Goal: Task Accomplishment & Management: Manage account settings

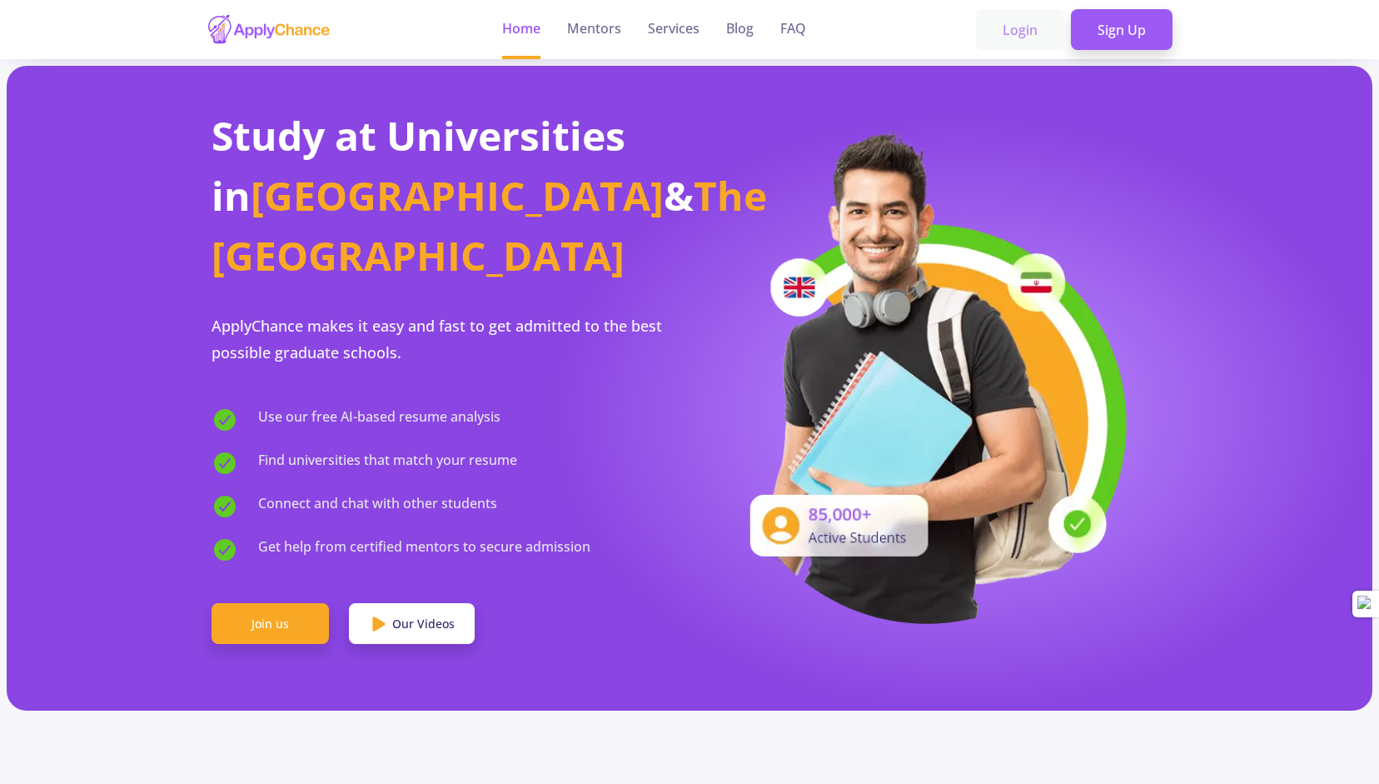
click at [1024, 31] on link "Login" at bounding box center [1020, 30] width 88 height 42
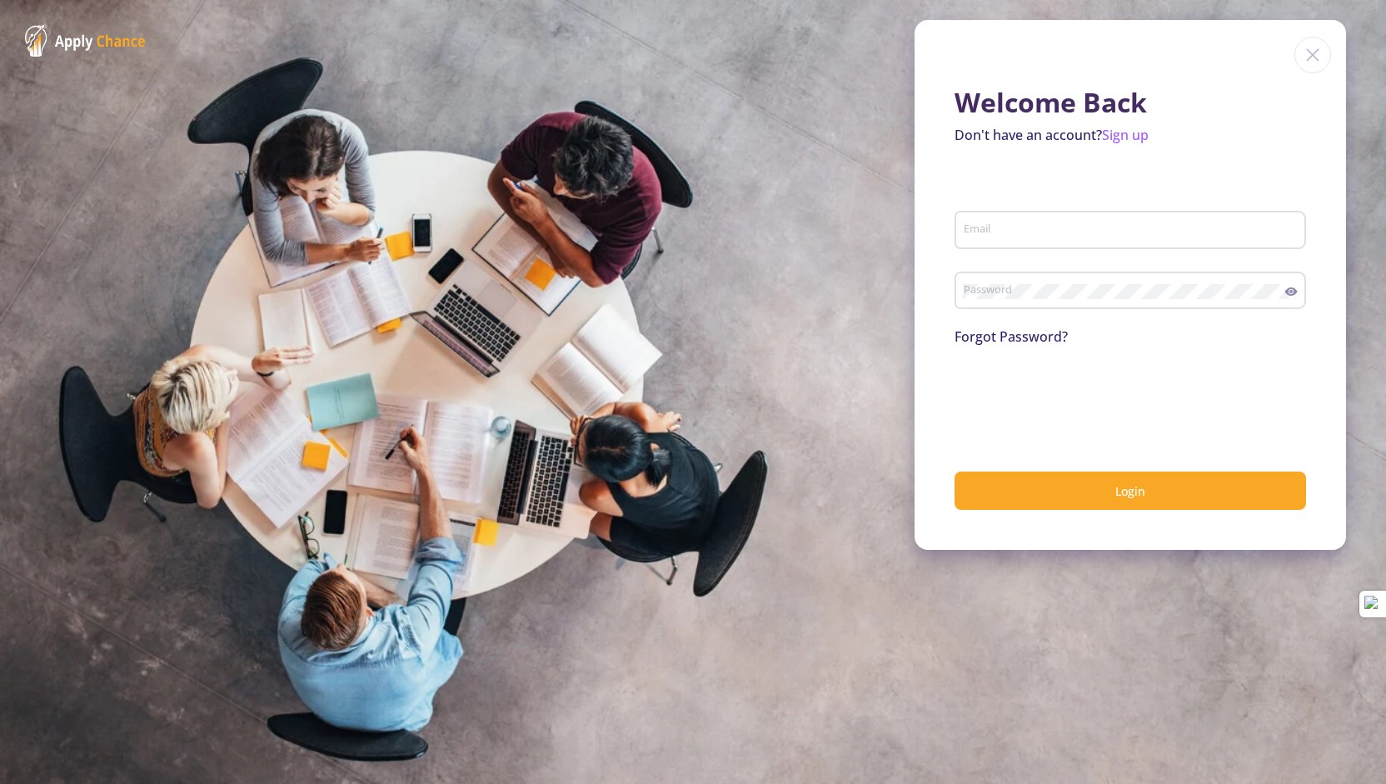
click at [991, 231] on input "Email" at bounding box center [1133, 230] width 340 height 15
type input "[EMAIL_ADDRESS][DOMAIN_NAME]"
click at [1142, 132] on link "Sign up" at bounding box center [1125, 135] width 47 height 18
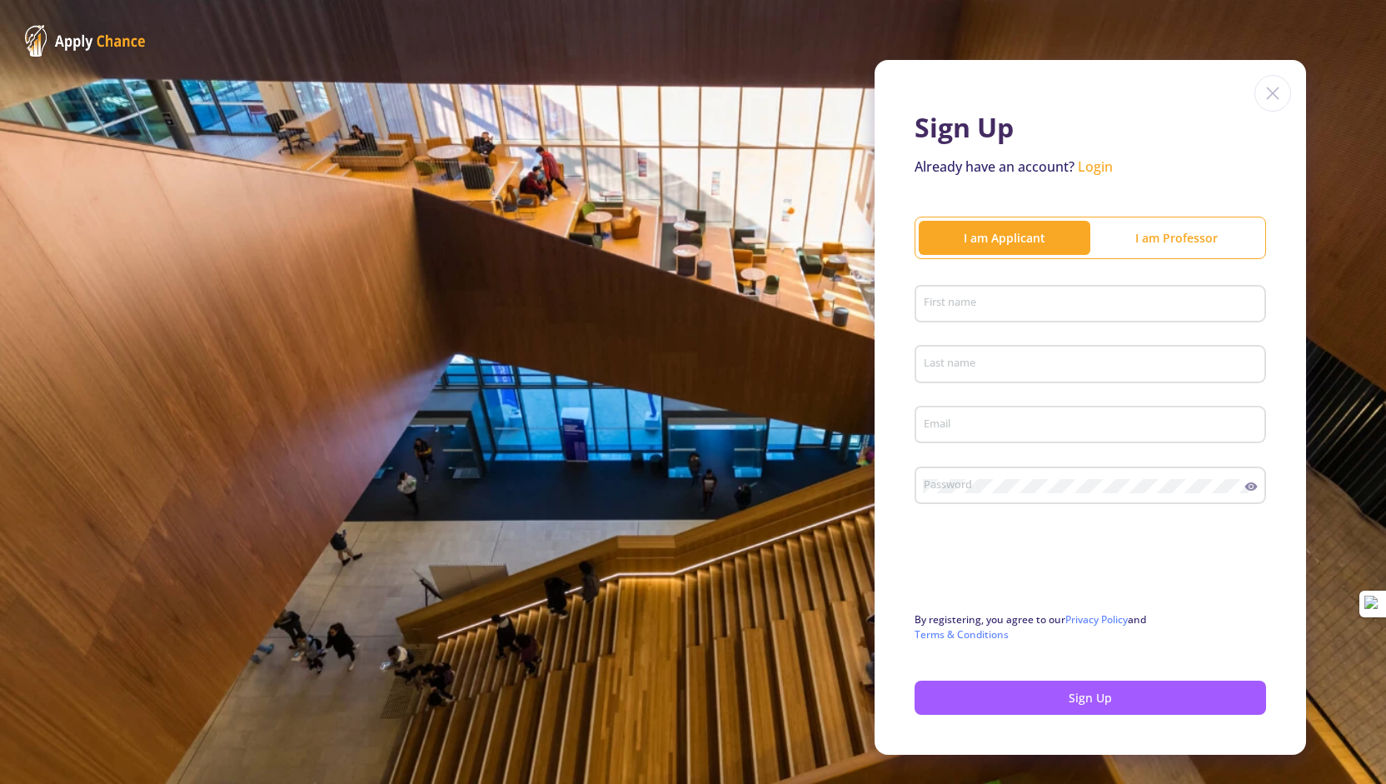
click at [958, 301] on input "First name" at bounding box center [1093, 304] width 340 height 15
type input "Hossein"
type input "Tarighi"
type input "[EMAIL_ADDRESS][DOMAIN_NAME]"
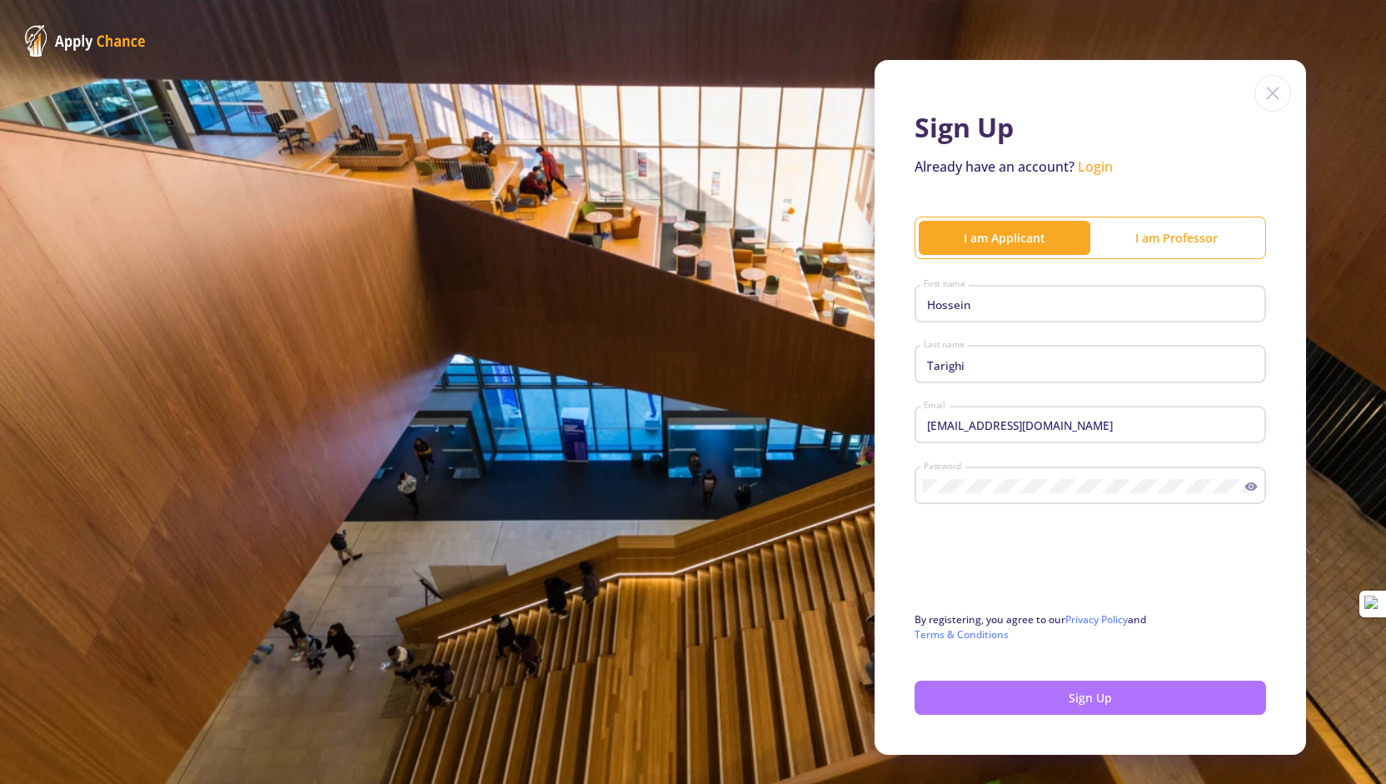
click at [1081, 698] on button "Sign Up" at bounding box center [1091, 698] width 352 height 34
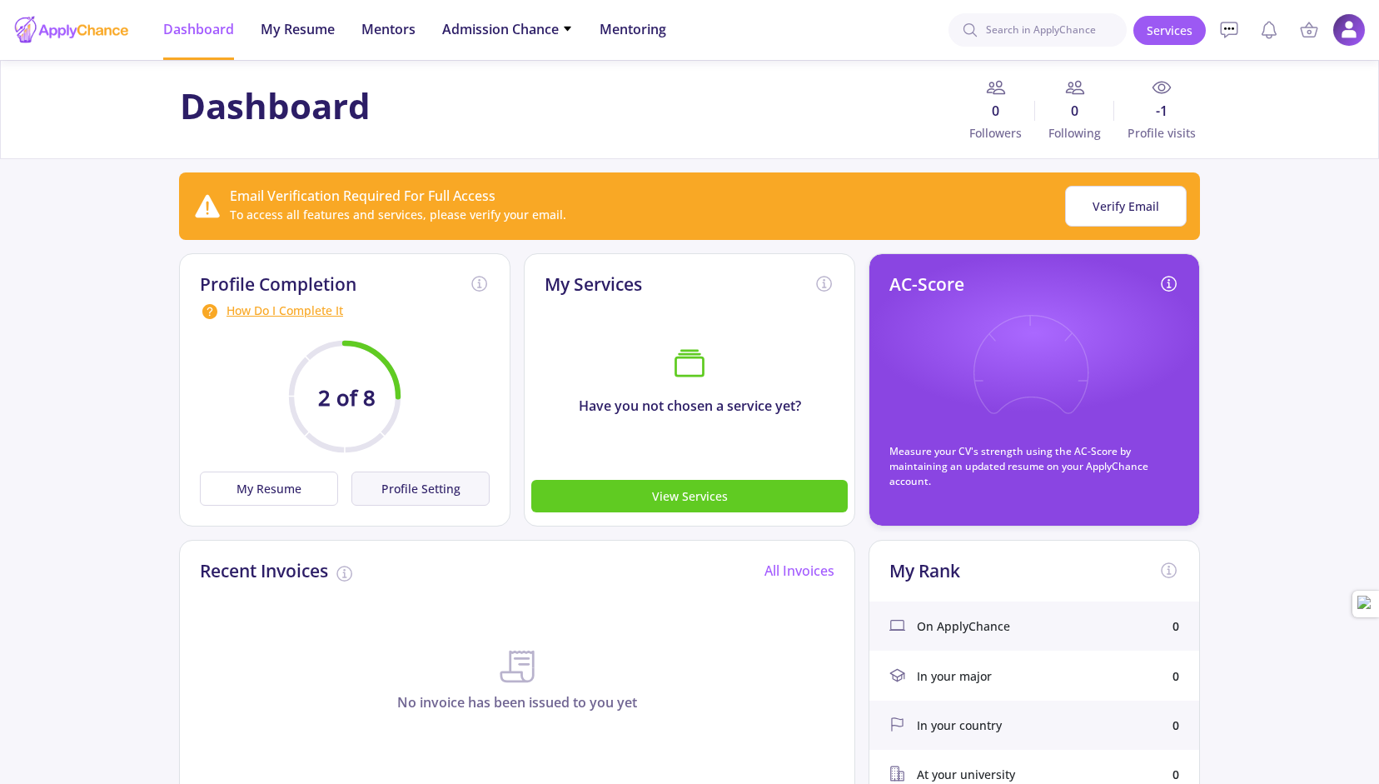
click at [403, 492] on button "Profile Setting" at bounding box center [421, 488] width 138 height 34
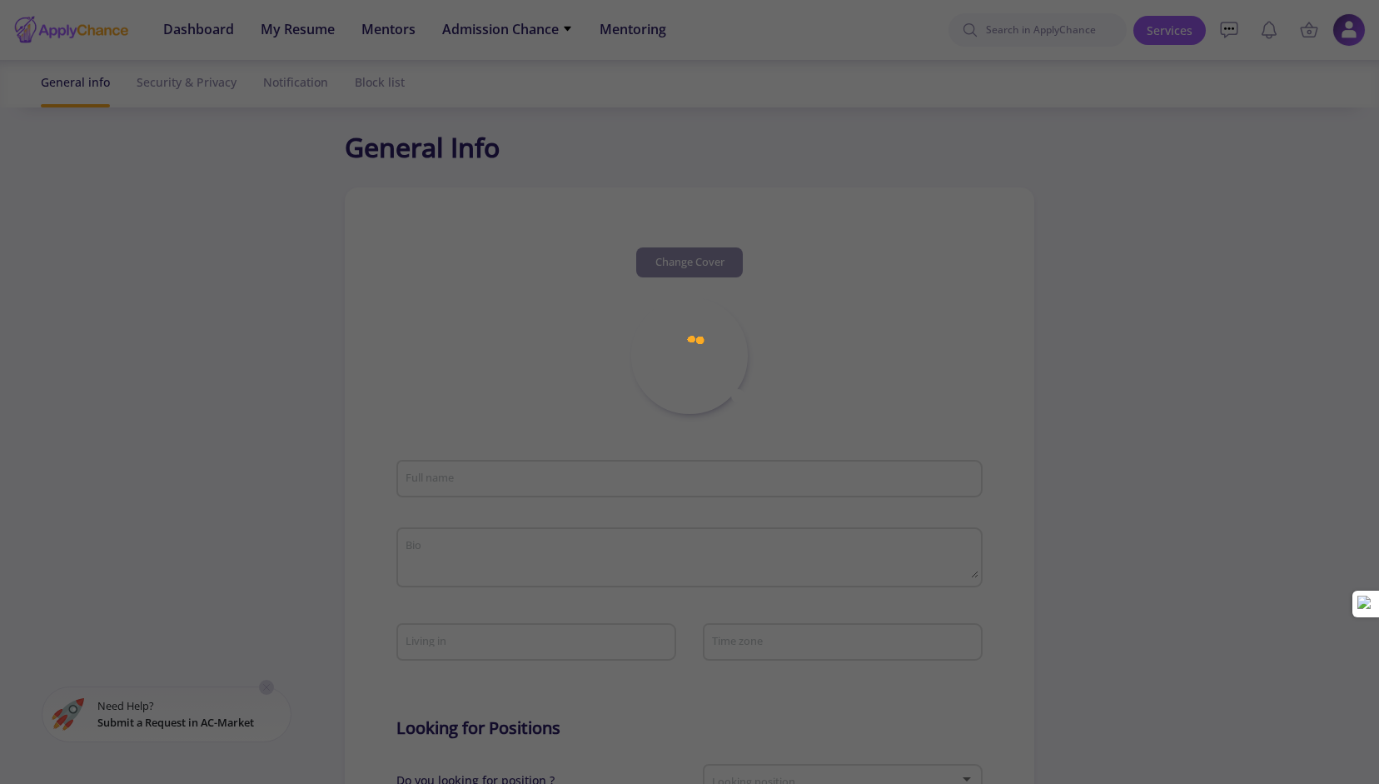
type input "[PERSON_NAME]"
type input "HosseinTarighi"
type input "[EMAIL_ADDRESS][DOMAIN_NAME]"
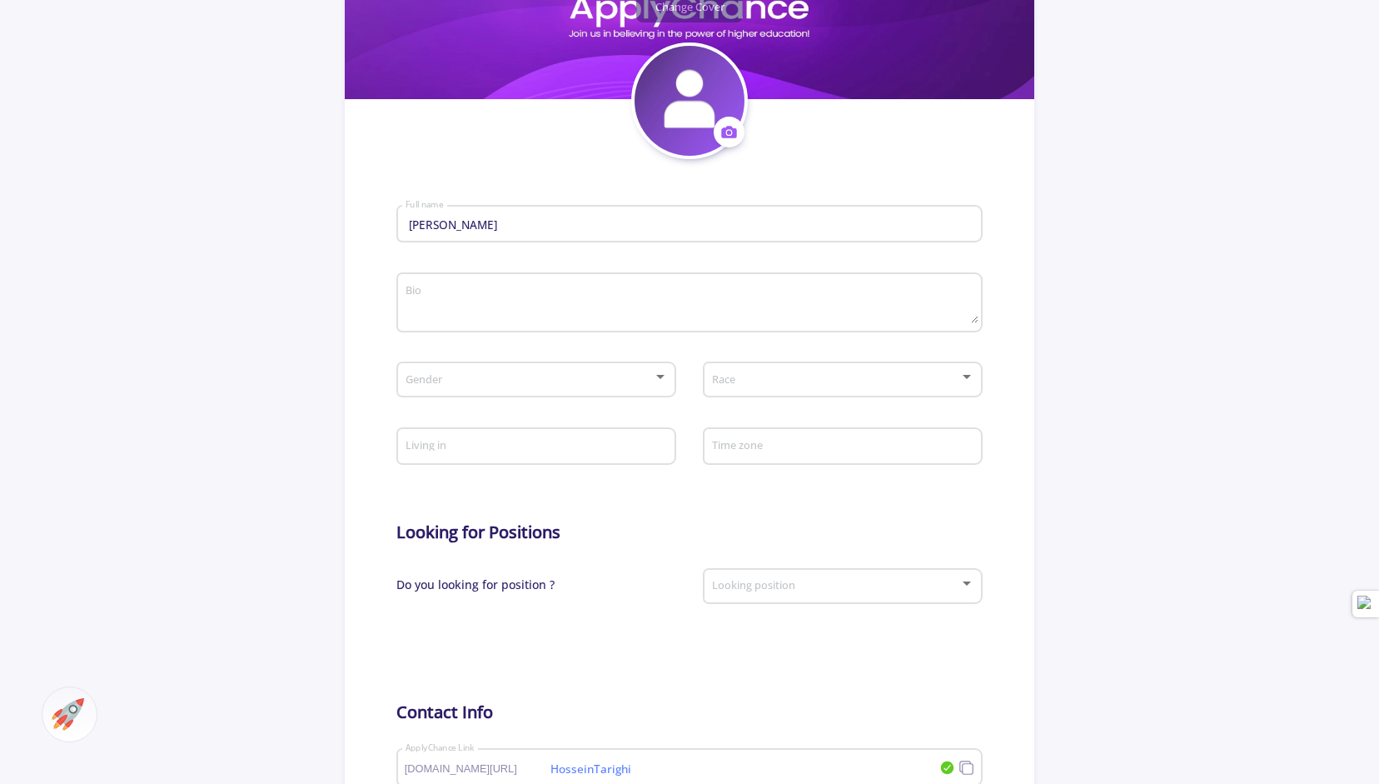
scroll to position [254, 0]
click at [659, 384] on div at bounding box center [660, 378] width 15 height 13
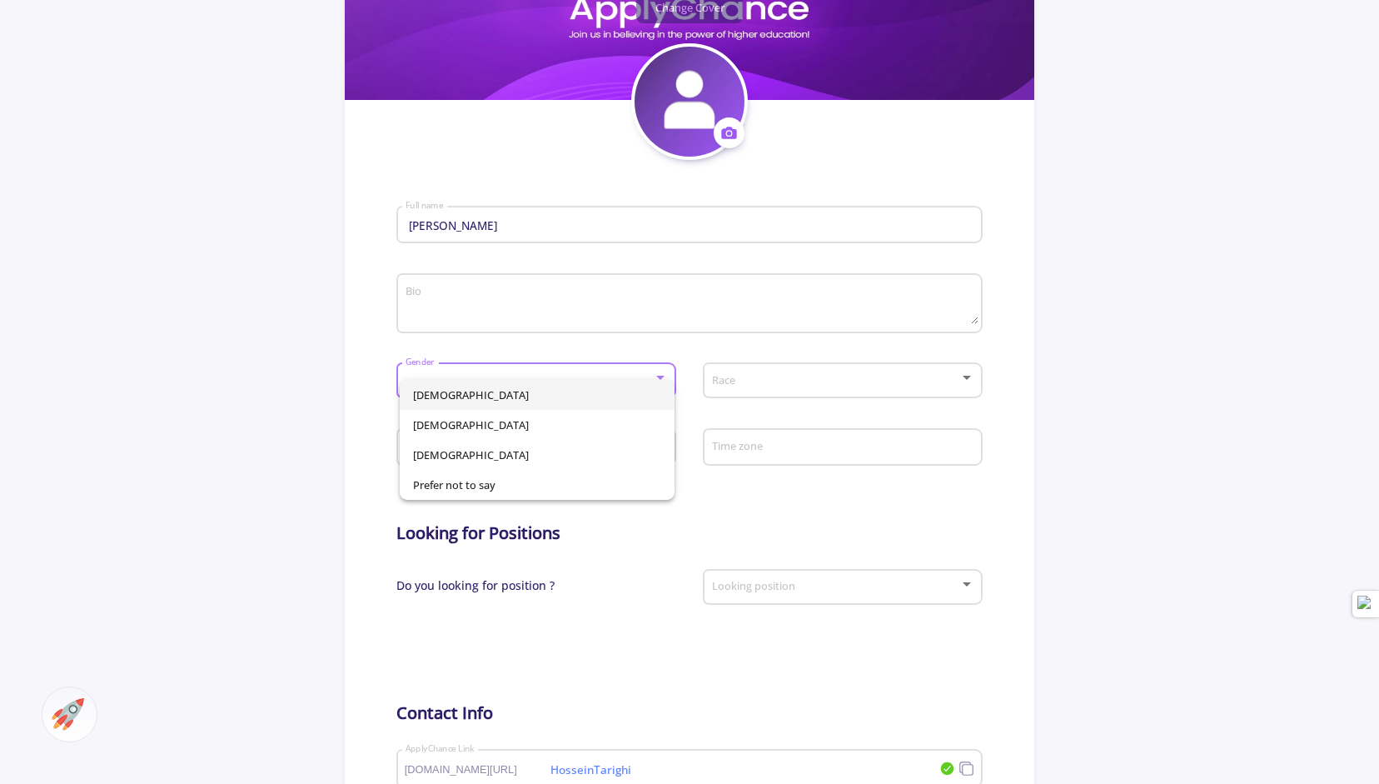
click at [463, 404] on span "[DEMOGRAPHIC_DATA]" at bounding box center [537, 395] width 249 height 30
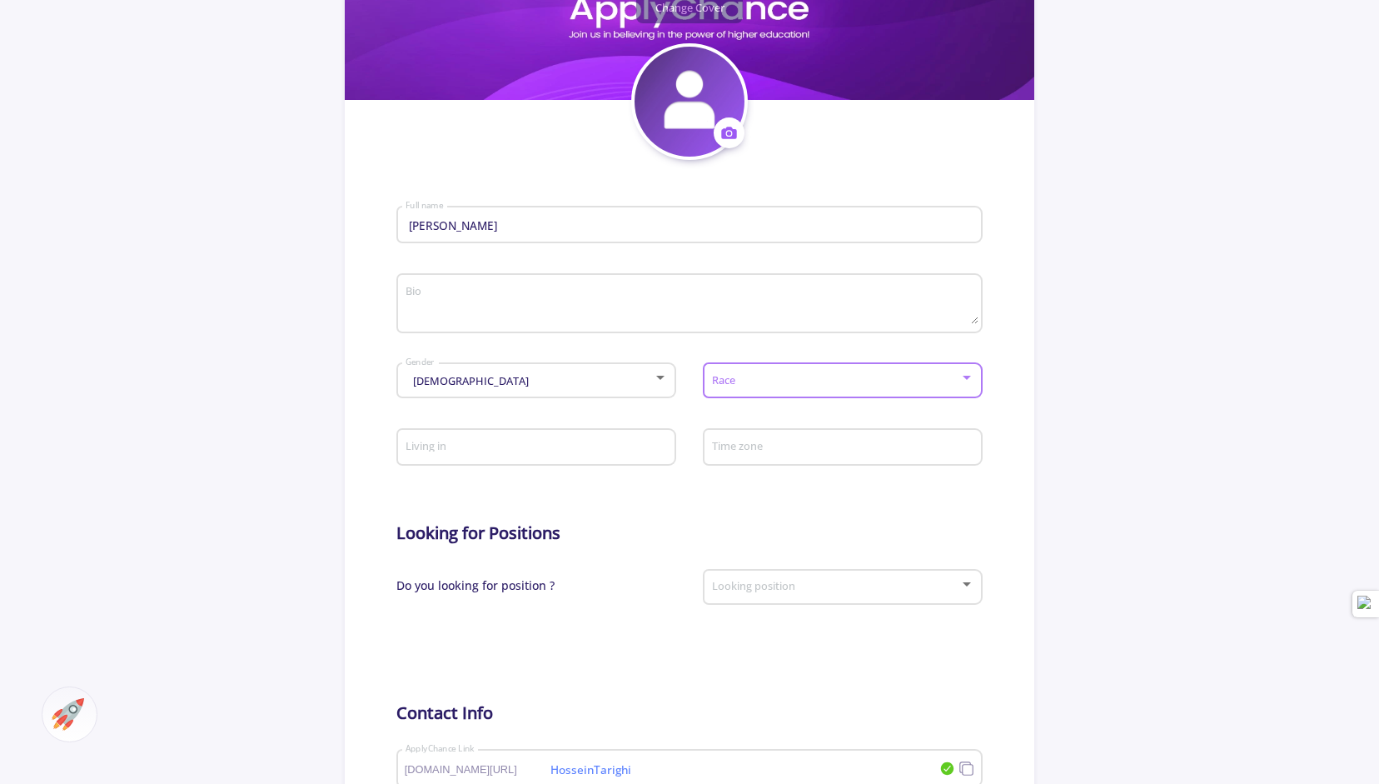
click at [968, 382] on div at bounding box center [967, 378] width 15 height 13
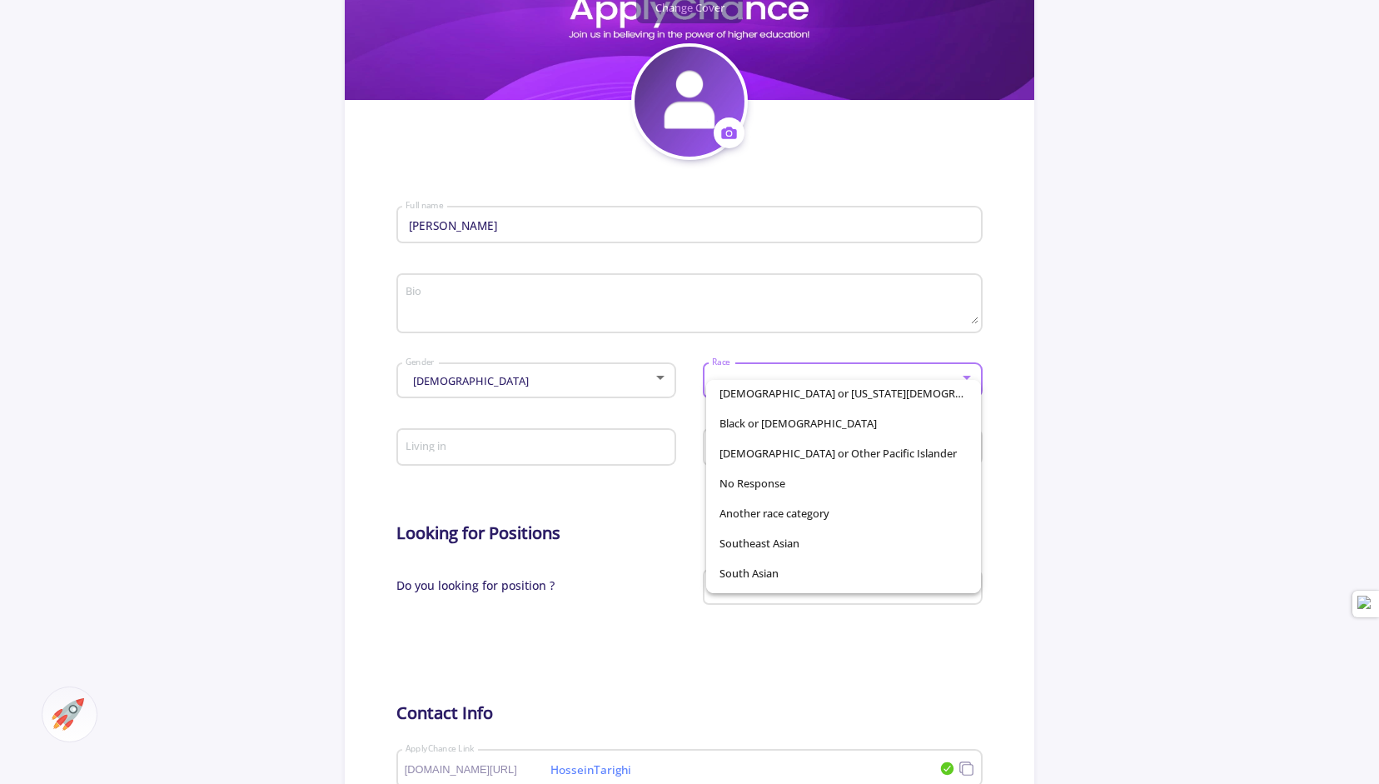
scroll to position [0, 0]
click at [1098, 400] on div at bounding box center [689, 392] width 1379 height 784
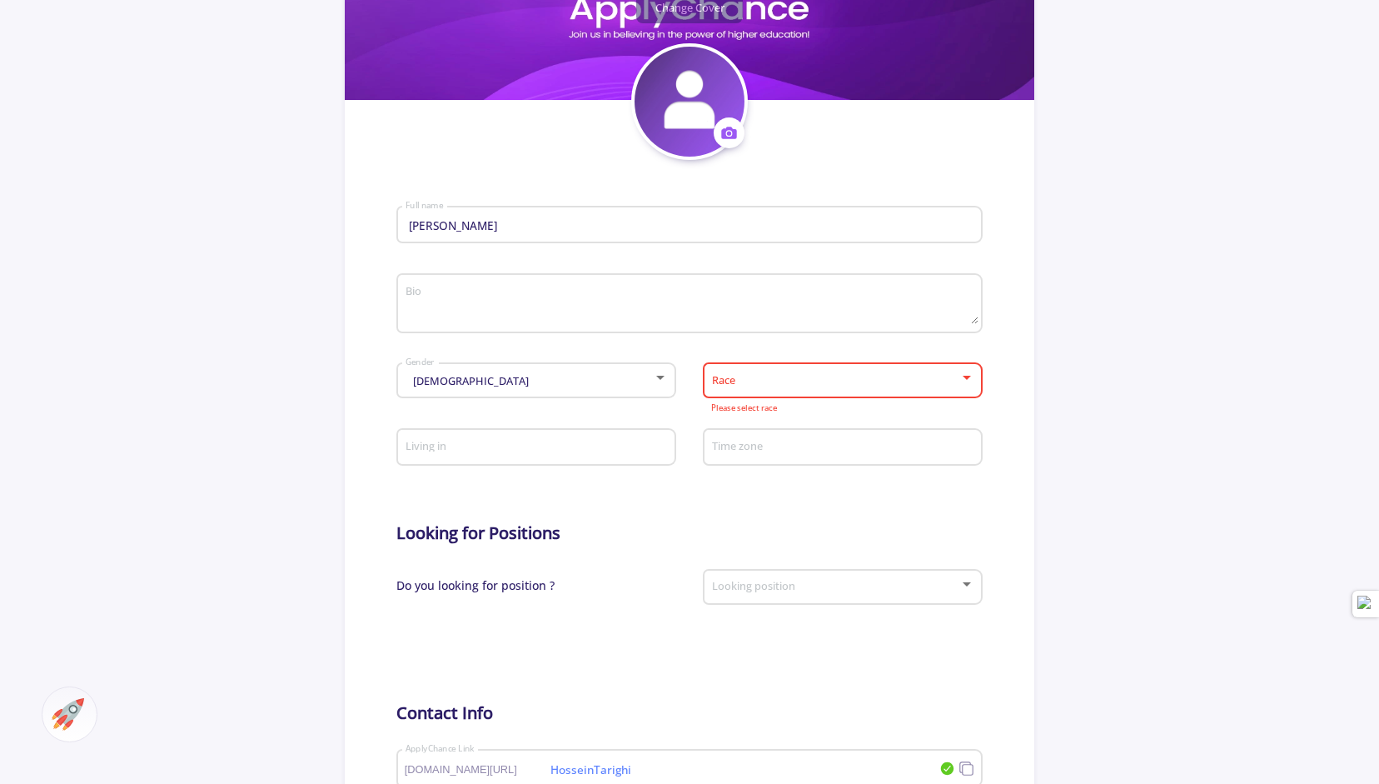
click at [738, 454] on input "Time zone" at bounding box center [845, 448] width 268 height 15
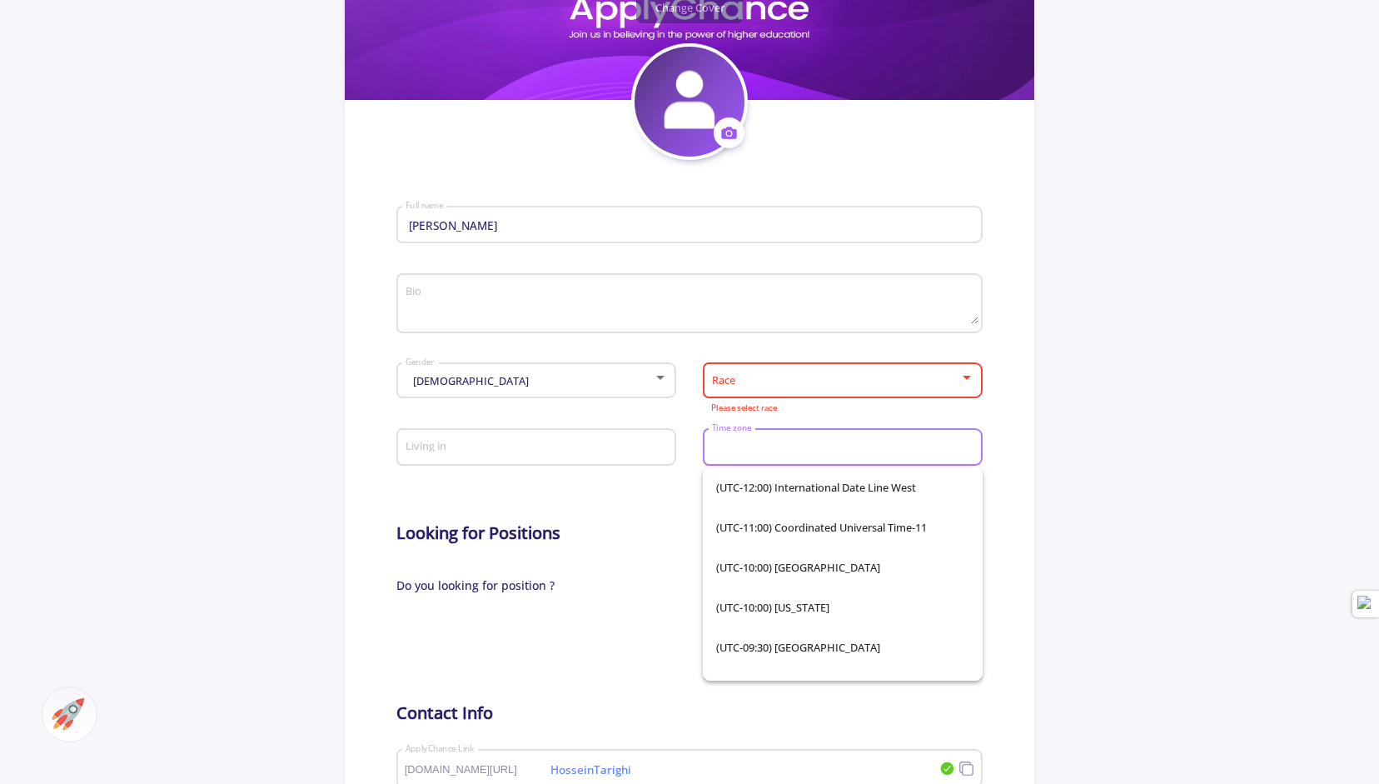
click at [738, 454] on input "Time zone" at bounding box center [845, 448] width 268 height 15
click at [668, 511] on form "[PERSON_NAME] Full name Bio [DEMOGRAPHIC_DATA] Gender Race Please select race L…" at bounding box center [689, 588] width 586 height 857
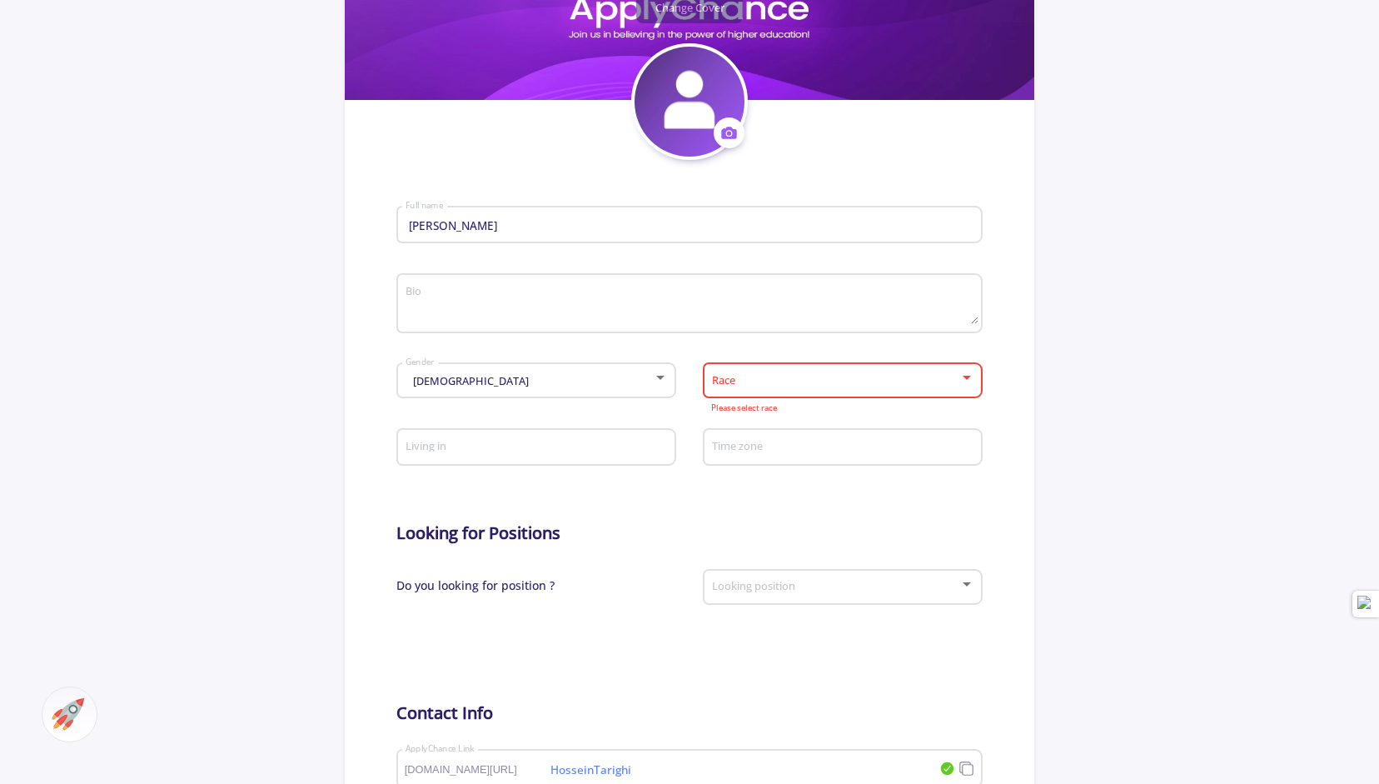
click at [973, 384] on div at bounding box center [967, 378] width 15 height 13
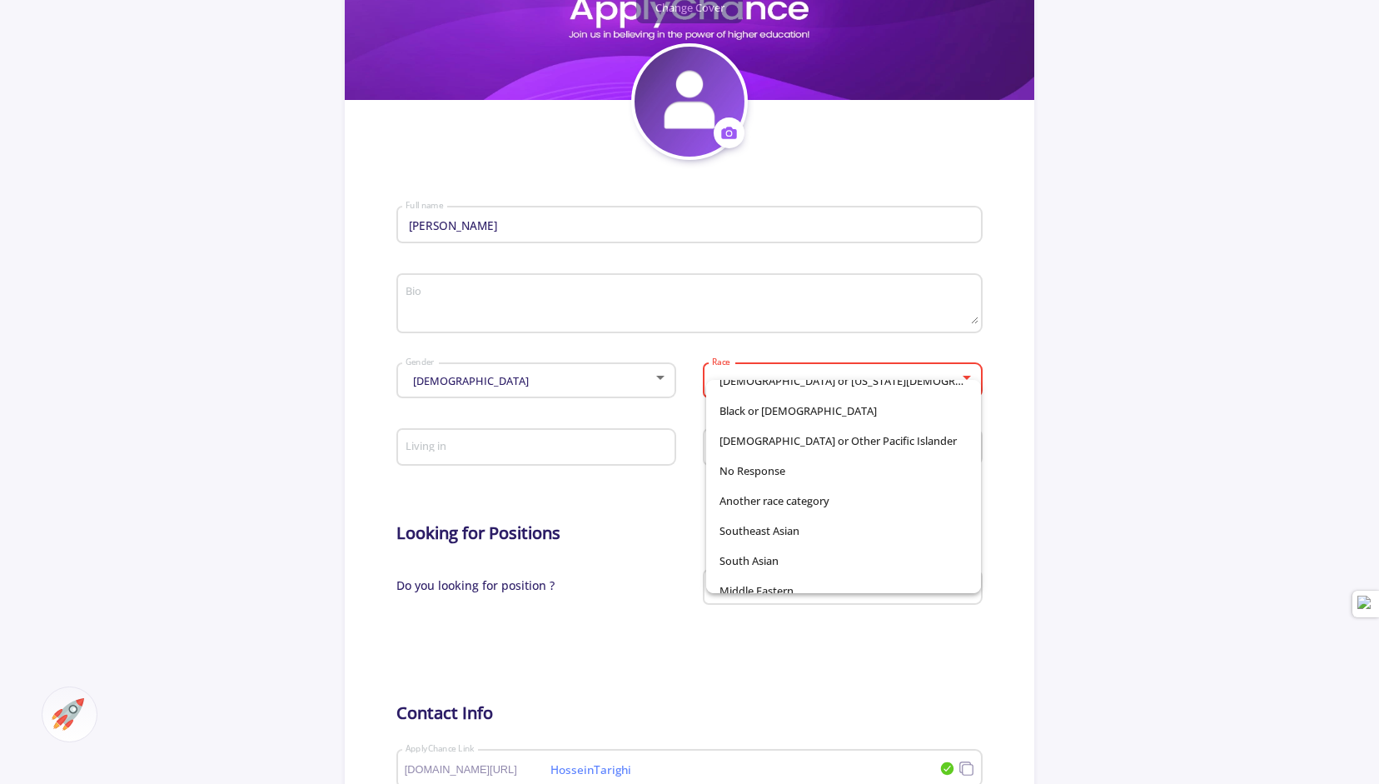
scroll to position [117, 0]
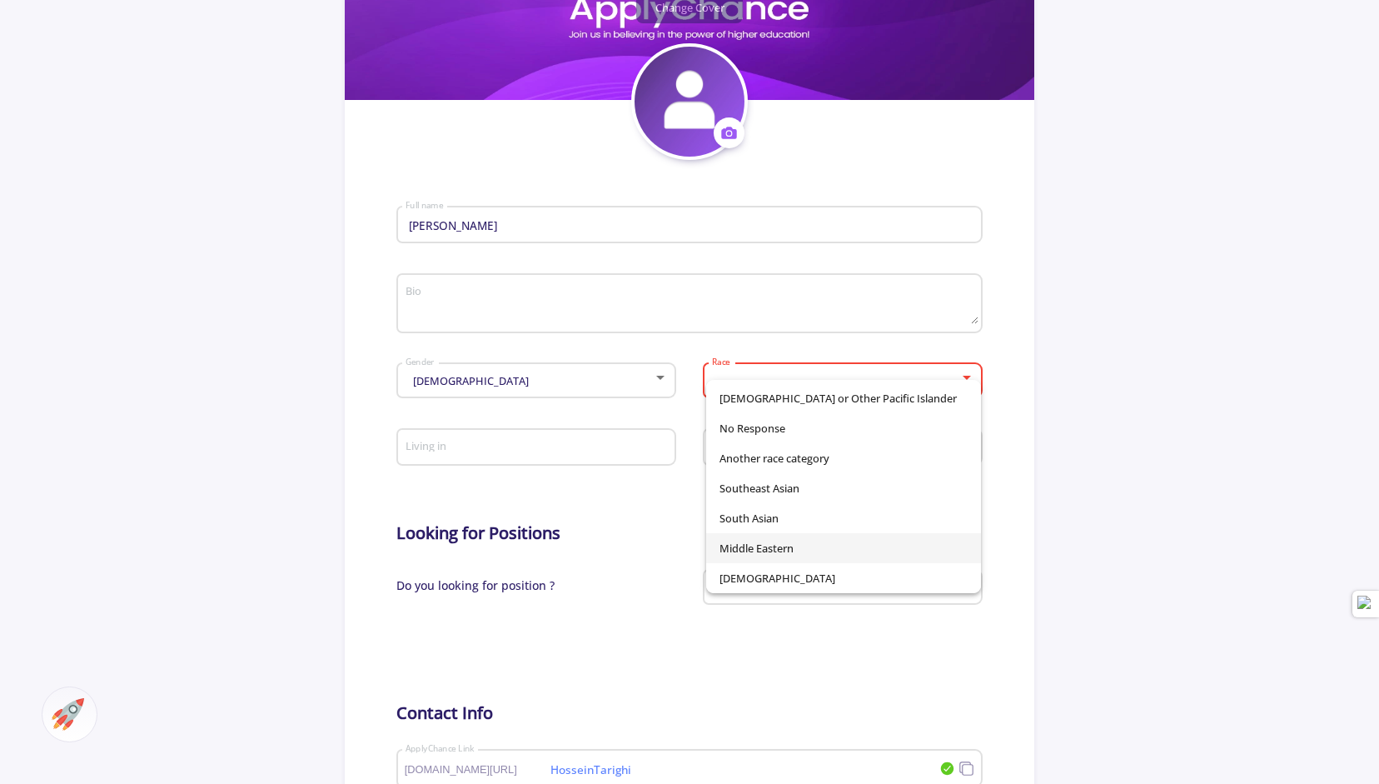
click at [836, 546] on span "Middle Eastern" at bounding box center [844, 548] width 249 height 30
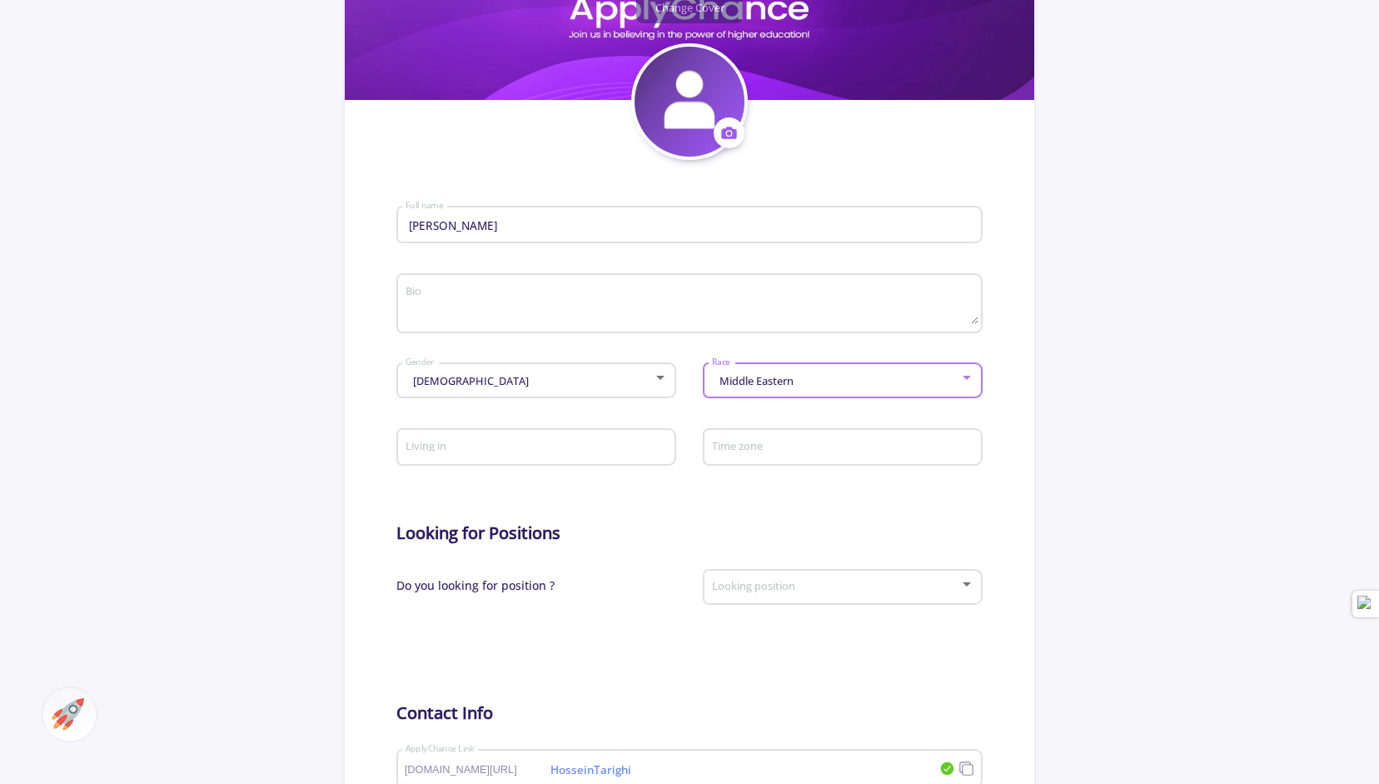
click at [524, 451] on input "Living in" at bounding box center [539, 448] width 268 height 15
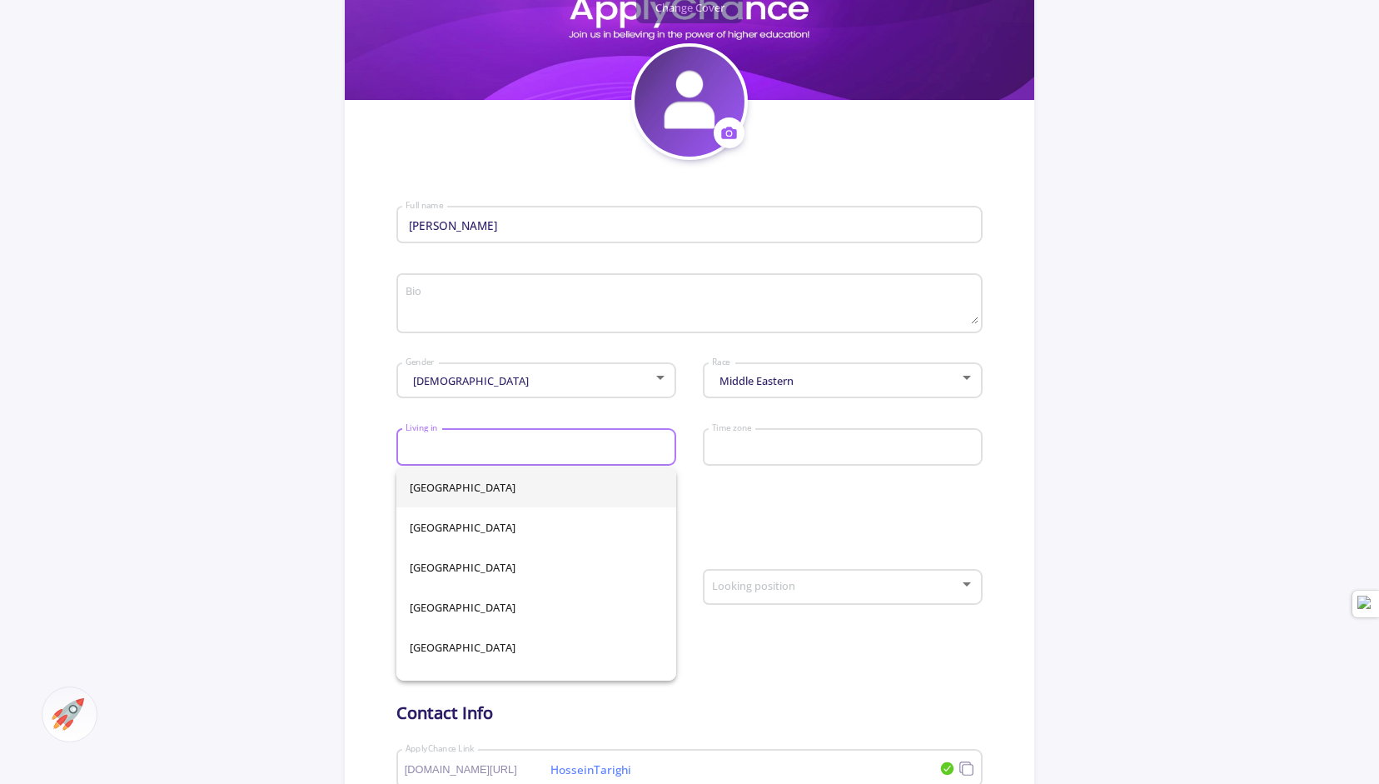
type input "[GEOGRAPHIC_DATA]"
click at [451, 454] on input "Living in" at bounding box center [539, 448] width 268 height 15
type input "[GEOGRAPHIC_DATA]"
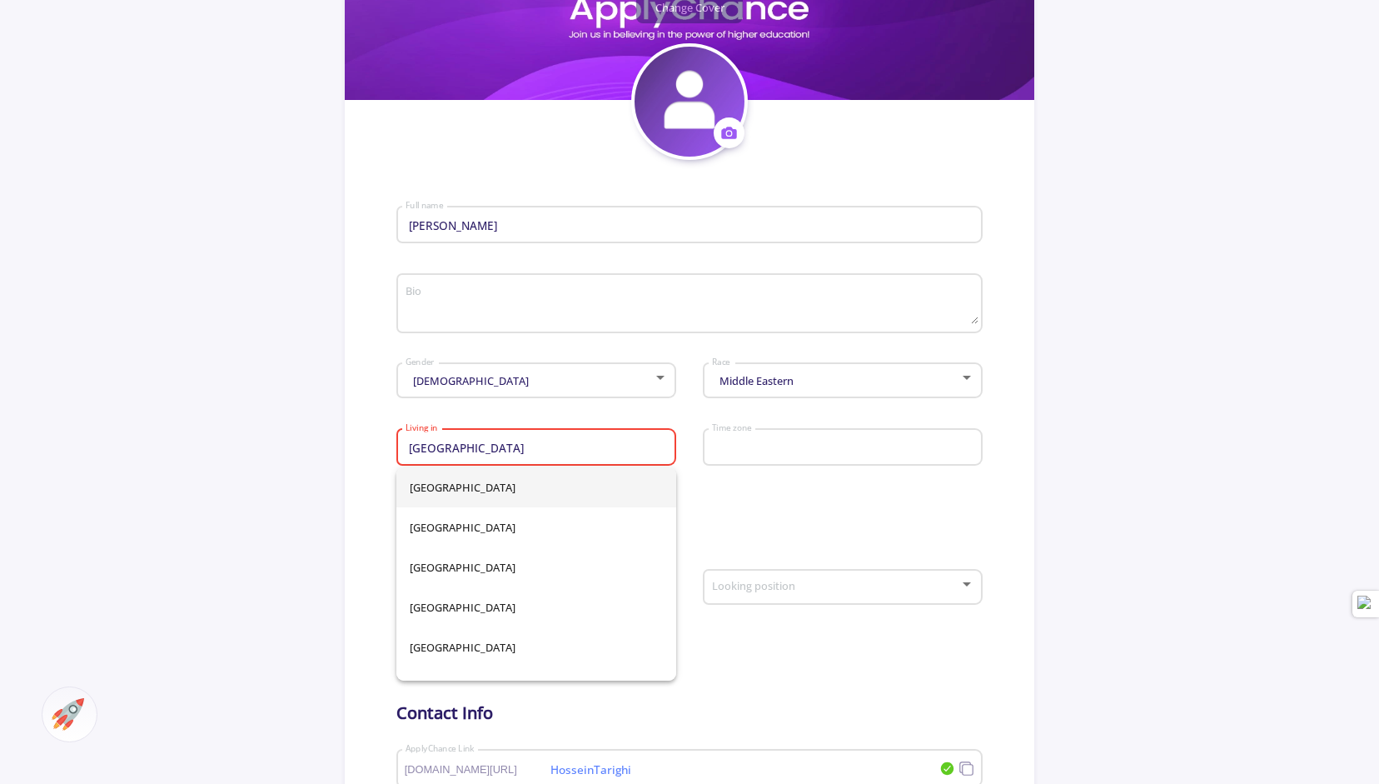
type input "[GEOGRAPHIC_DATA]"
click at [372, 402] on section "Change Cover Change cover Remove cover Change photo Remove photo [PERSON_NAME] …" at bounding box center [690, 495] width 690 height 1124
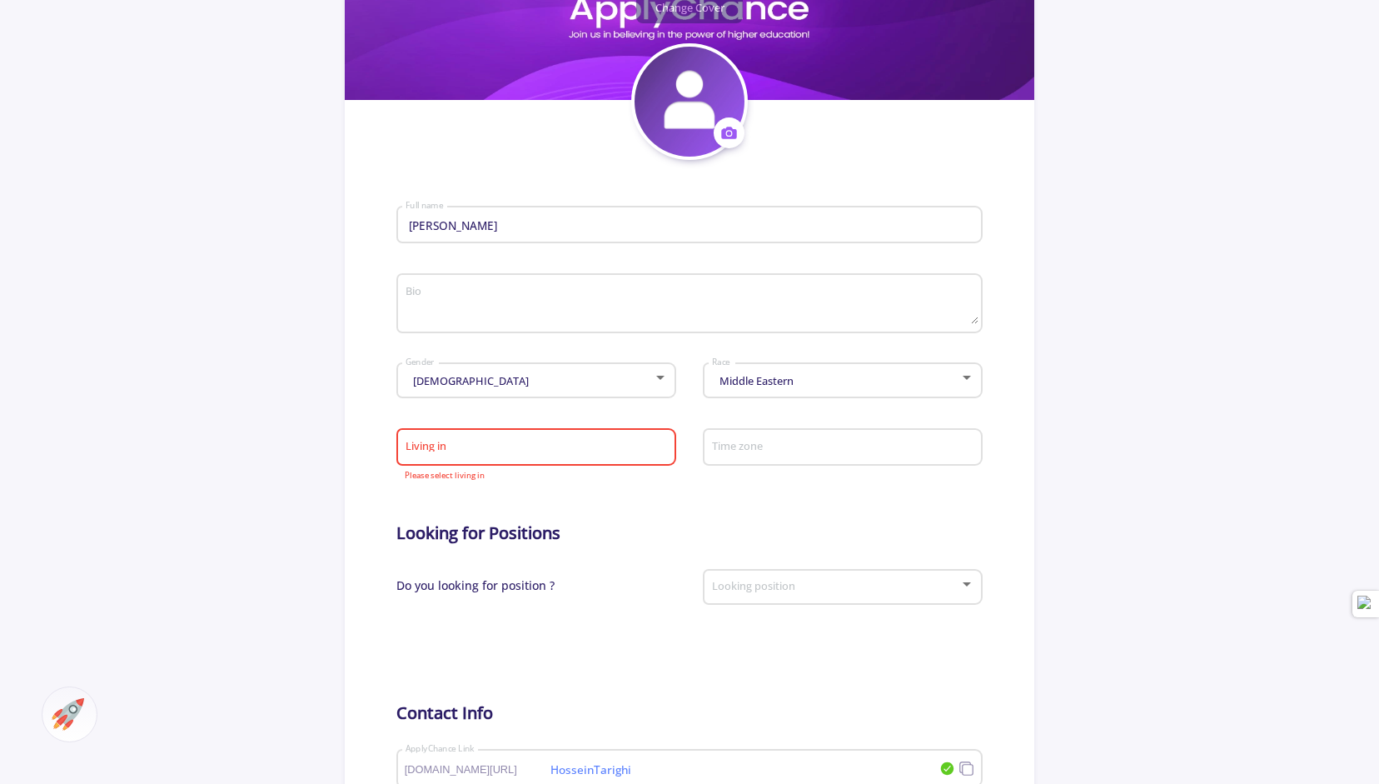
click at [470, 452] on input "Living in" at bounding box center [539, 448] width 268 height 15
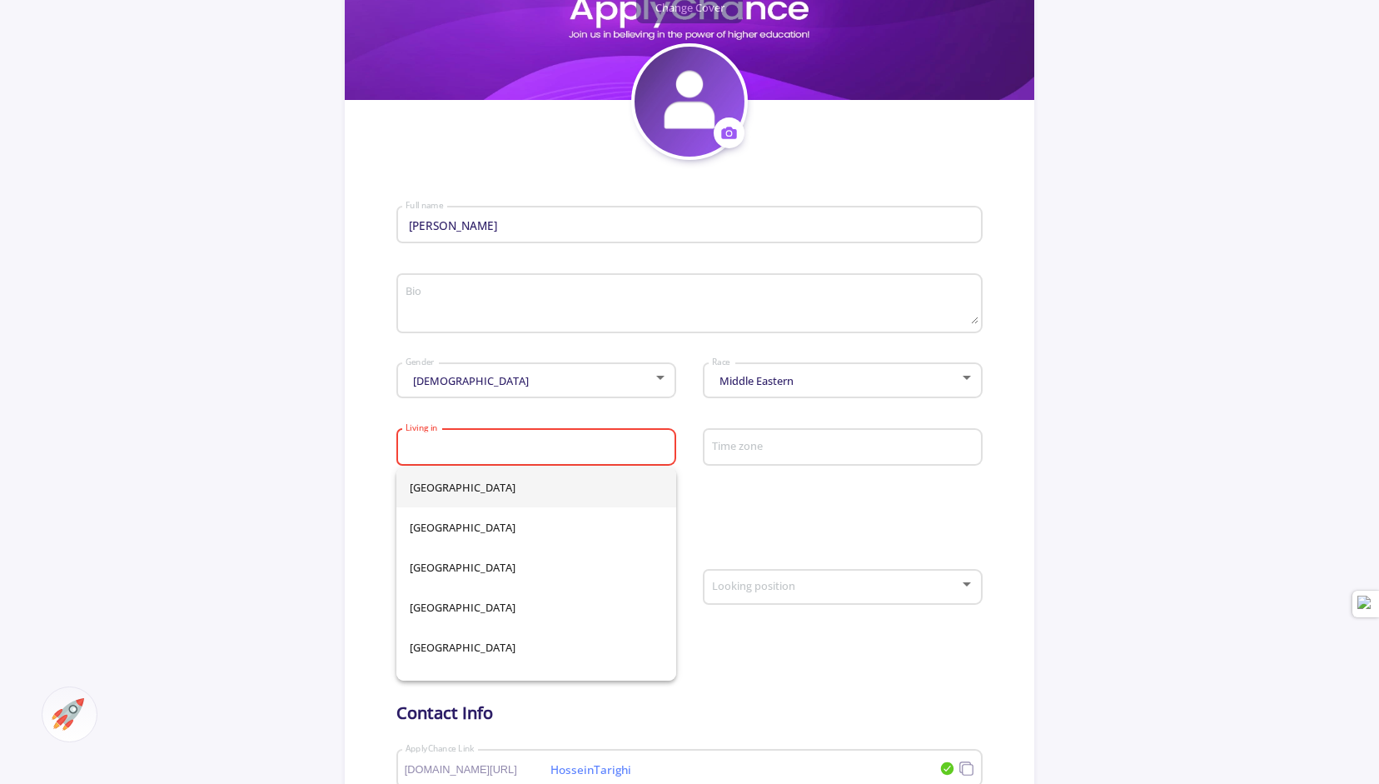
type input "ع"
type input "[GEOGRAPHIC_DATA]"
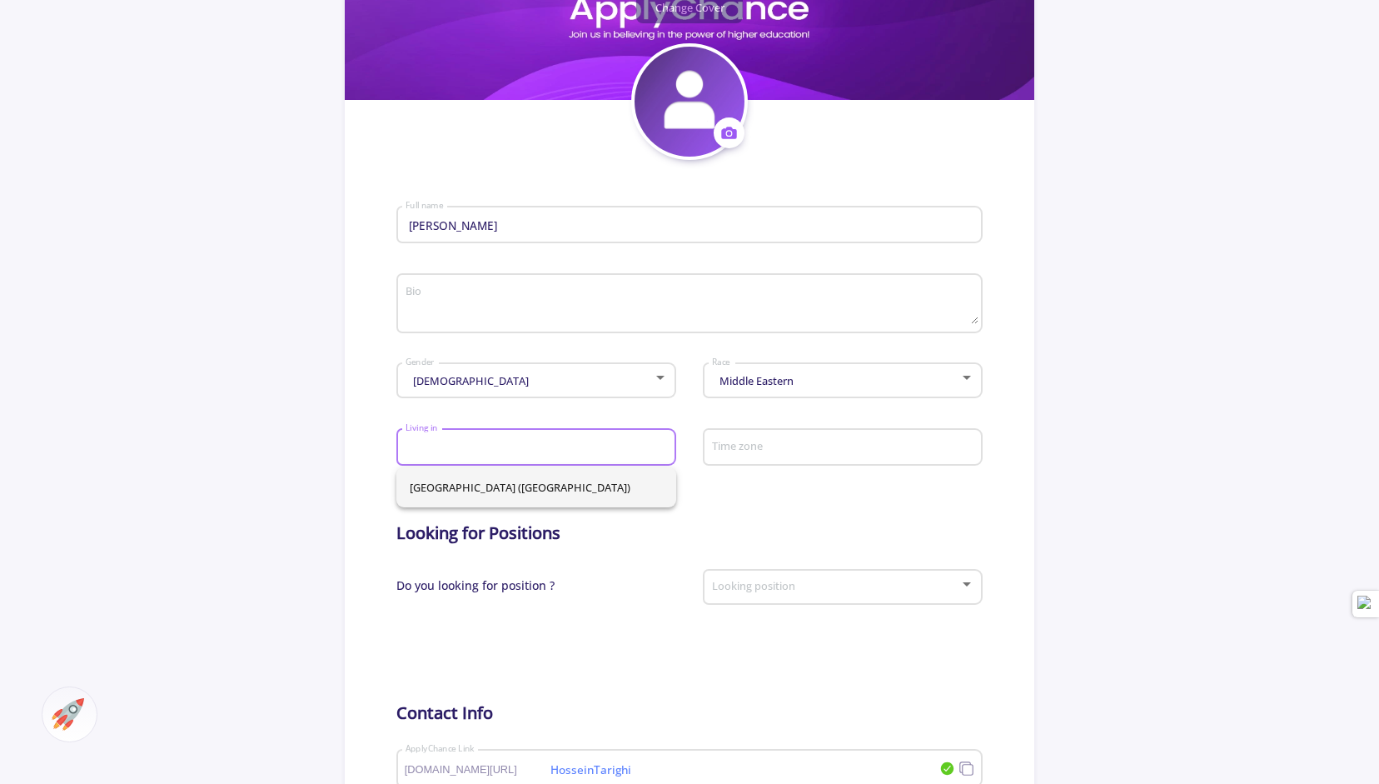
type input "[GEOGRAPHIC_DATA]"
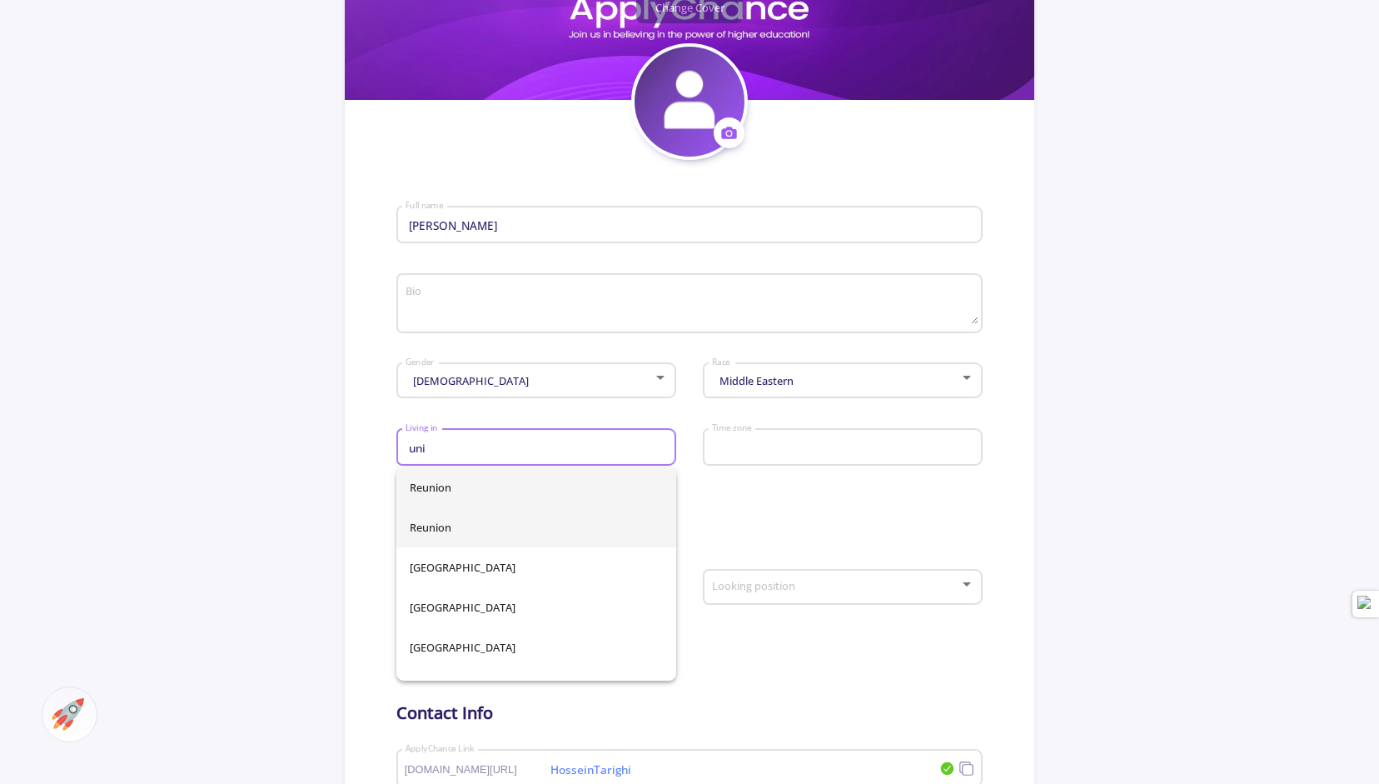
type input "[GEOGRAPHIC_DATA]"
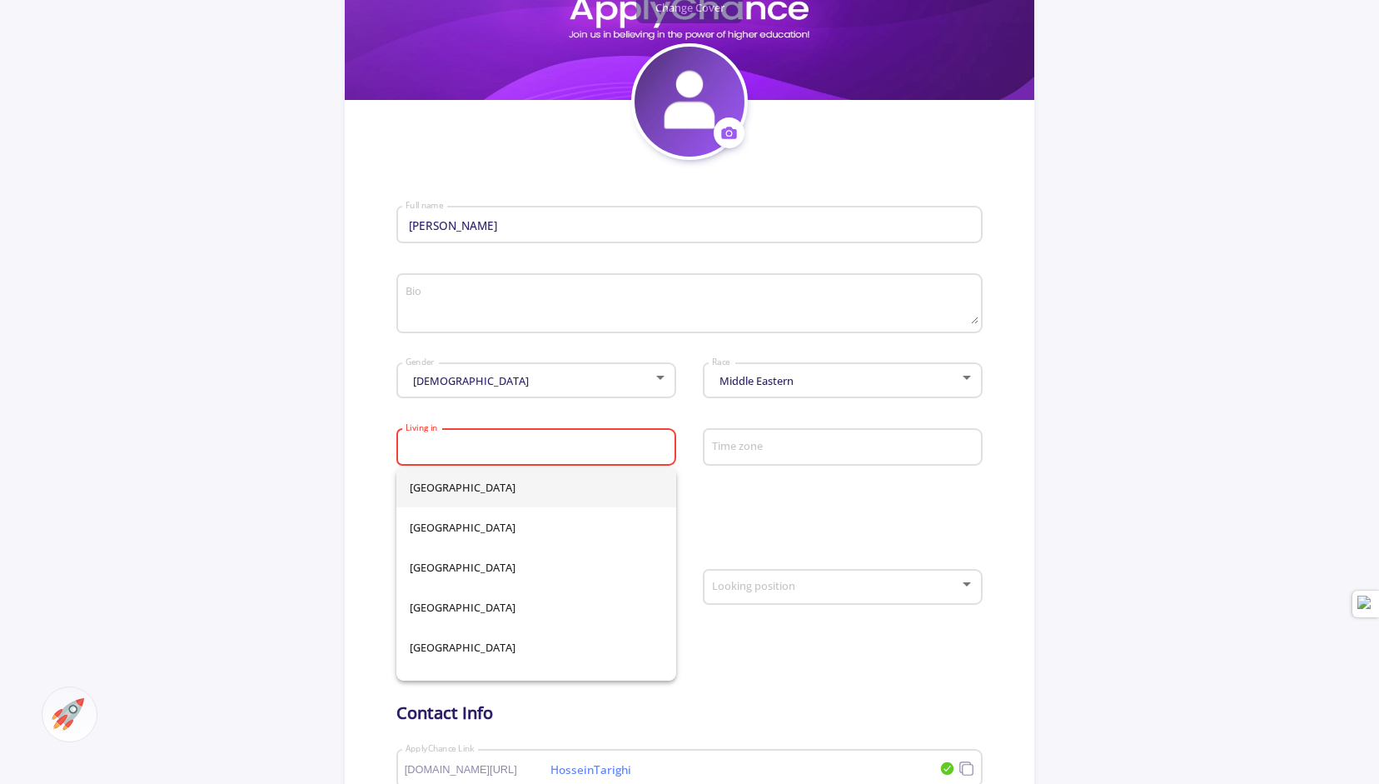
type input "[GEOGRAPHIC_DATA]"
click at [360, 446] on section "Change Cover Change cover Remove cover Change photo Remove photo [PERSON_NAME] …" at bounding box center [690, 495] width 690 height 1124
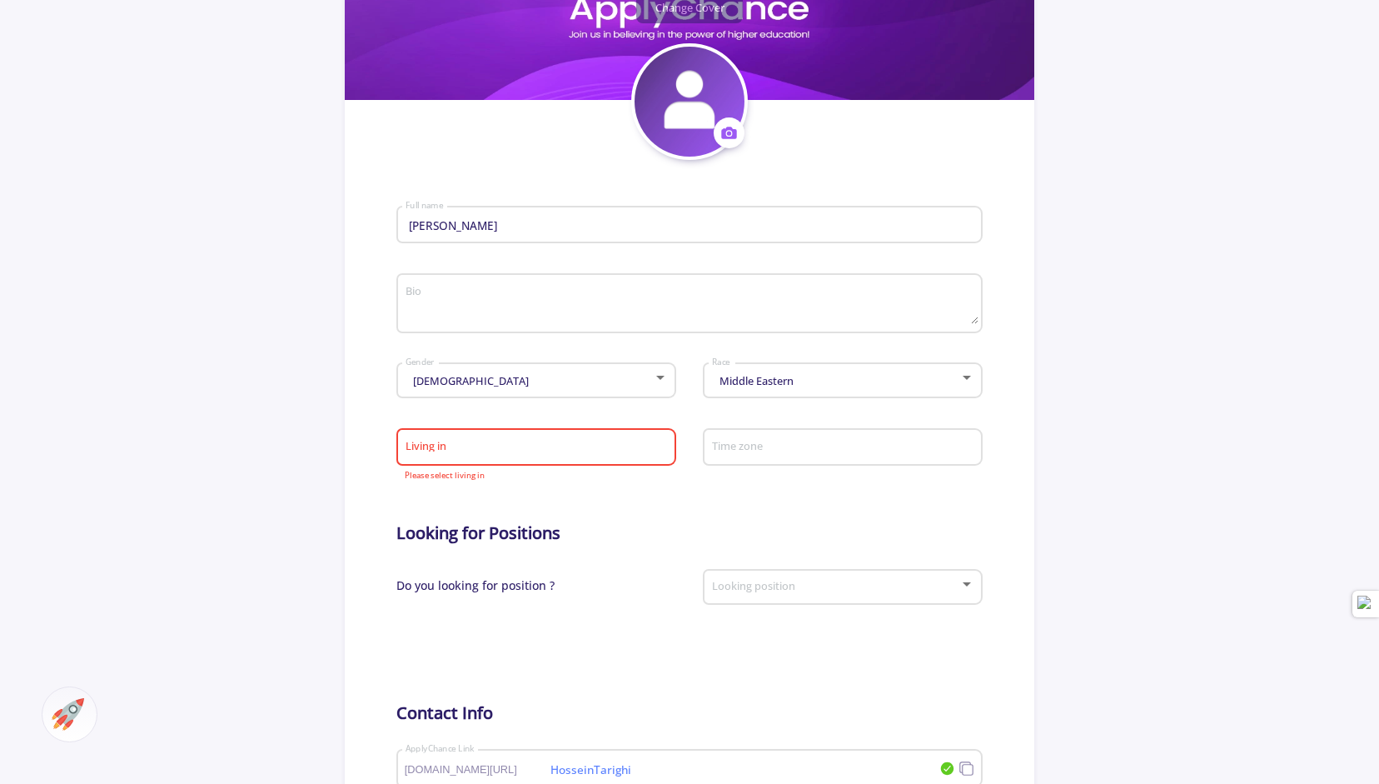
click at [741, 461] on div "Time zone" at bounding box center [843, 443] width 264 height 43
click at [566, 448] on input "Living in" at bounding box center [539, 448] width 268 height 15
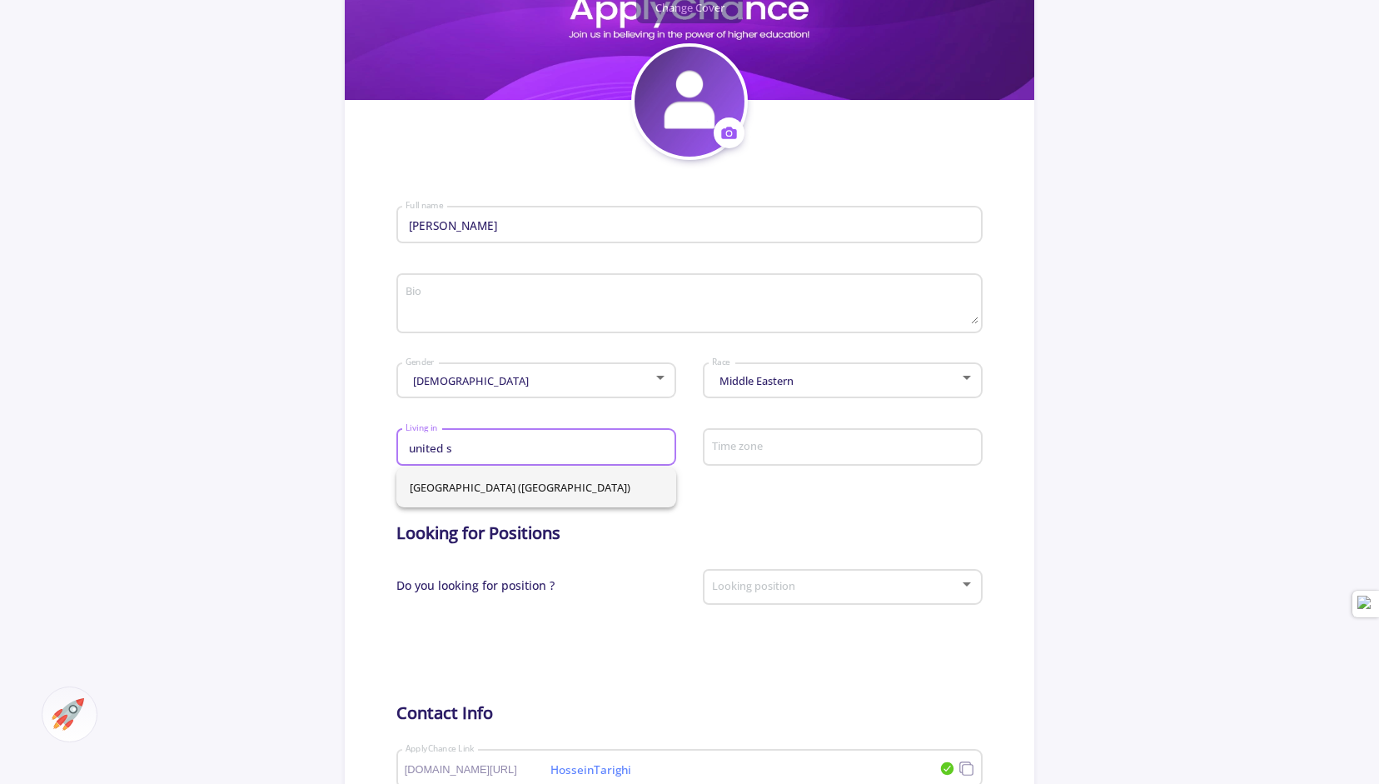
click at [441, 489] on span "[GEOGRAPHIC_DATA] ([GEOGRAPHIC_DATA])" at bounding box center [536, 487] width 253 height 40
type input "[GEOGRAPHIC_DATA] ([GEOGRAPHIC_DATA])"
click at [728, 521] on form "[PERSON_NAME] Full name Bio [DEMOGRAPHIC_DATA] Gender Middle Eastern Race [GEOG…" at bounding box center [689, 588] width 586 height 857
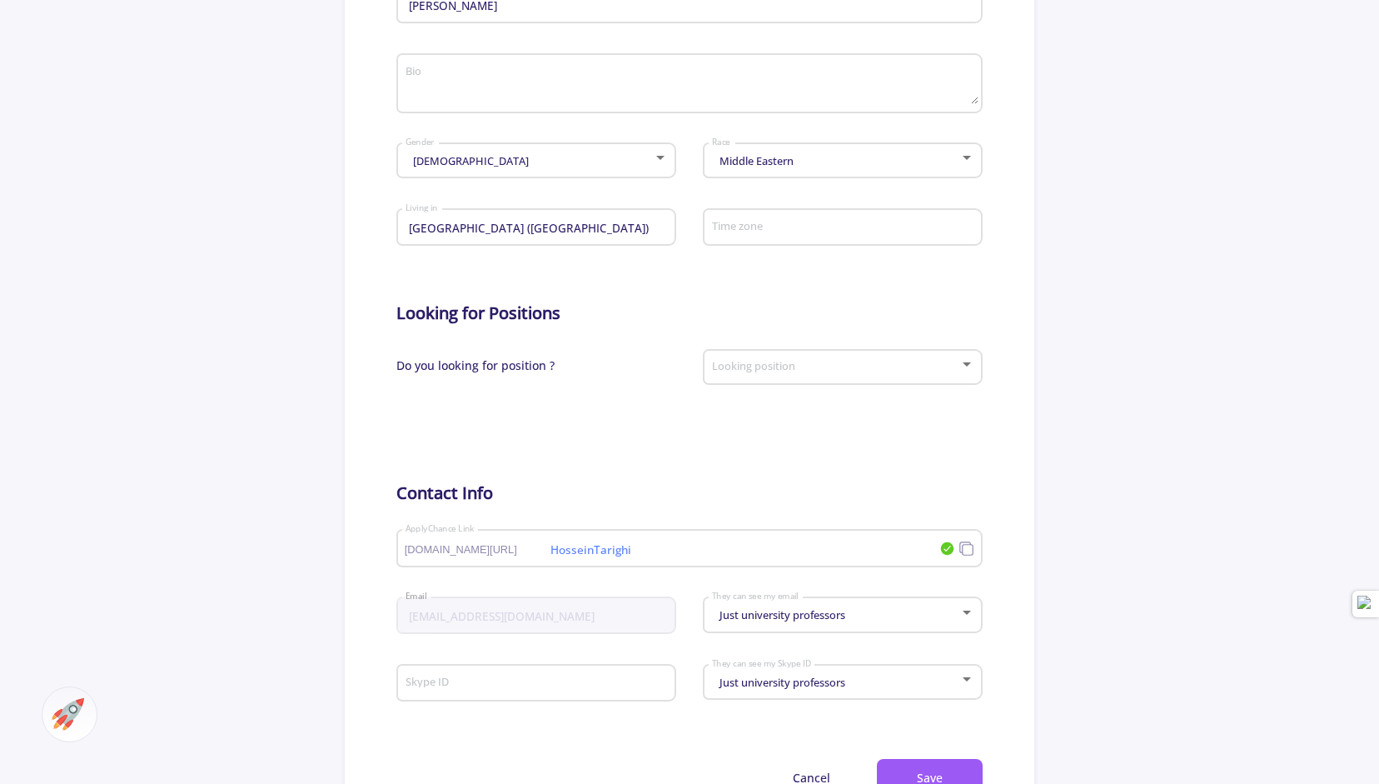
scroll to position [472, 0]
click at [968, 372] on div at bounding box center [967, 366] width 15 height 13
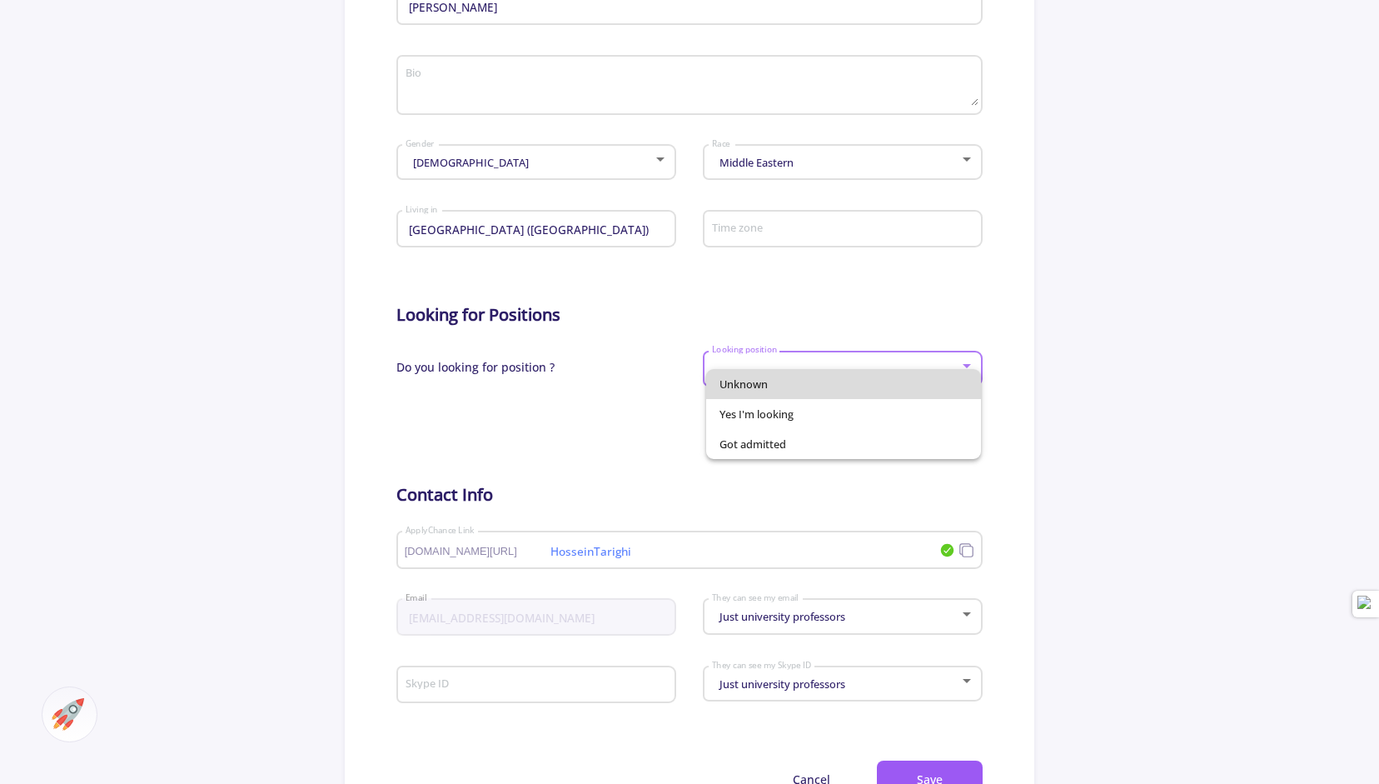
click at [968, 372] on span "Unknown" at bounding box center [844, 384] width 249 height 30
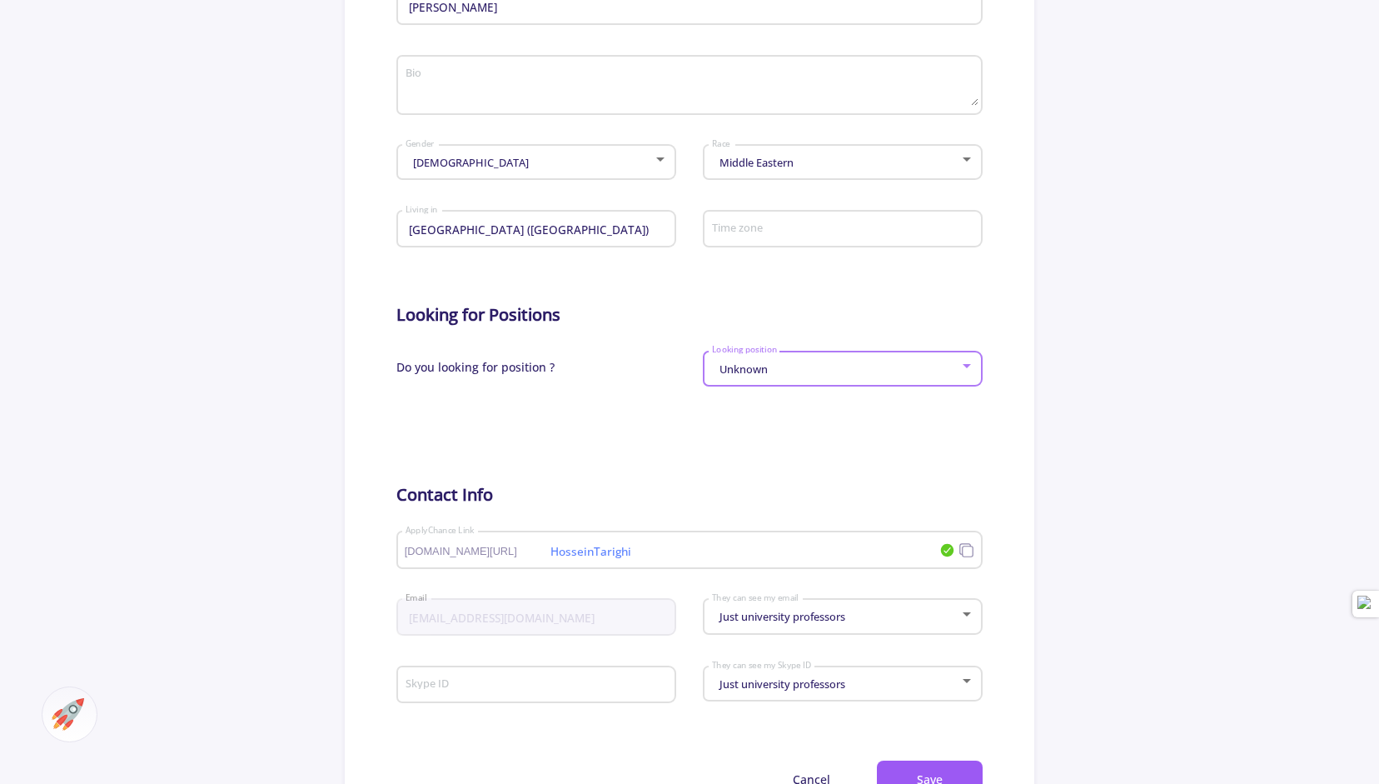
click at [973, 364] on div at bounding box center [967, 366] width 15 height 13
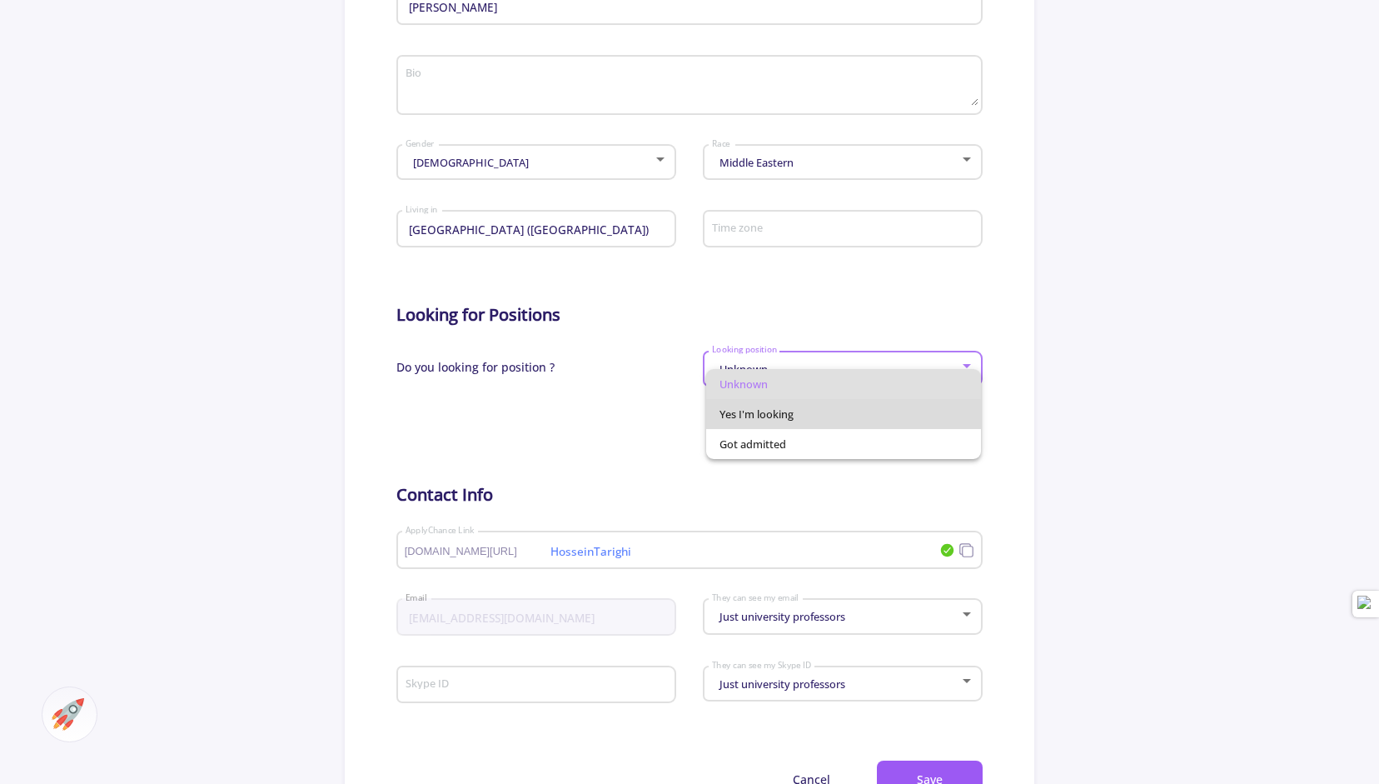
click at [801, 422] on span "Yes I'm looking" at bounding box center [844, 414] width 249 height 30
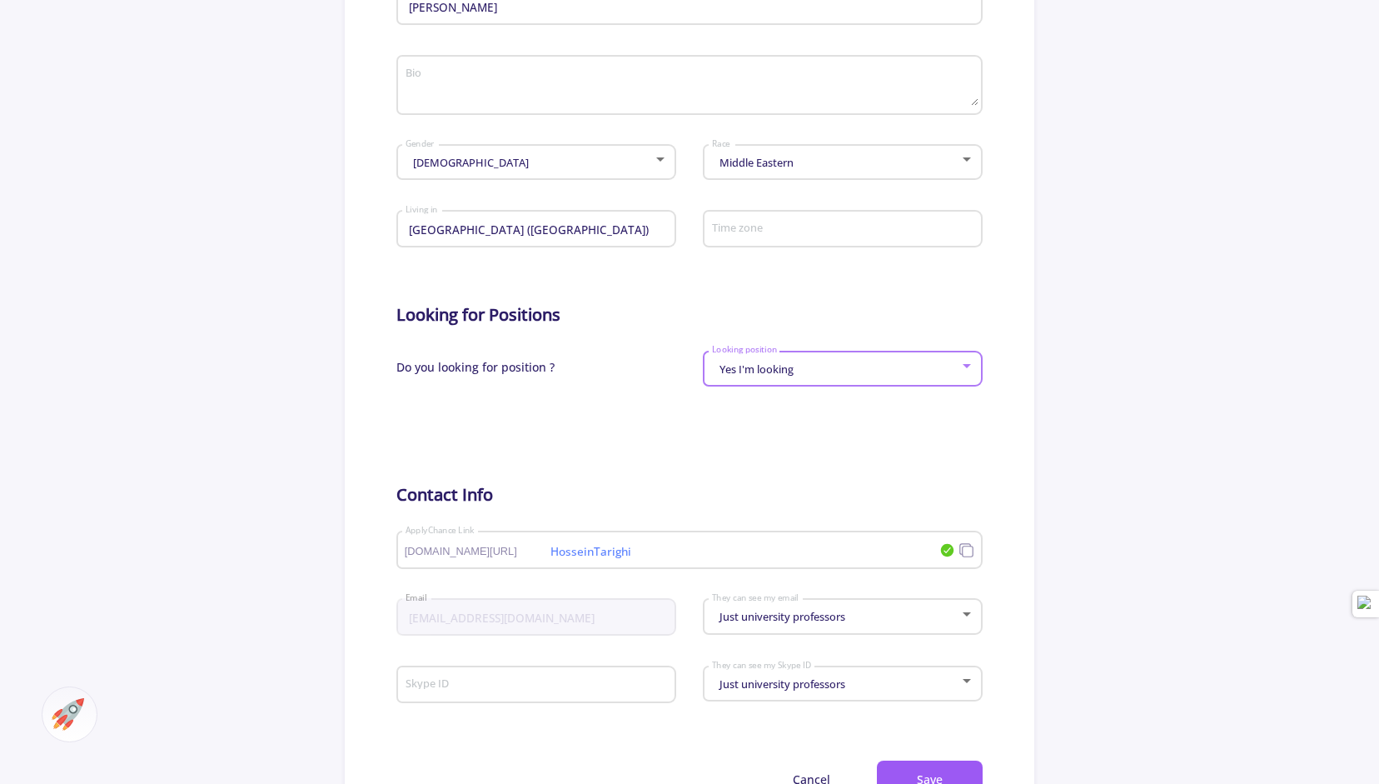
click at [966, 368] on div at bounding box center [967, 366] width 8 height 4
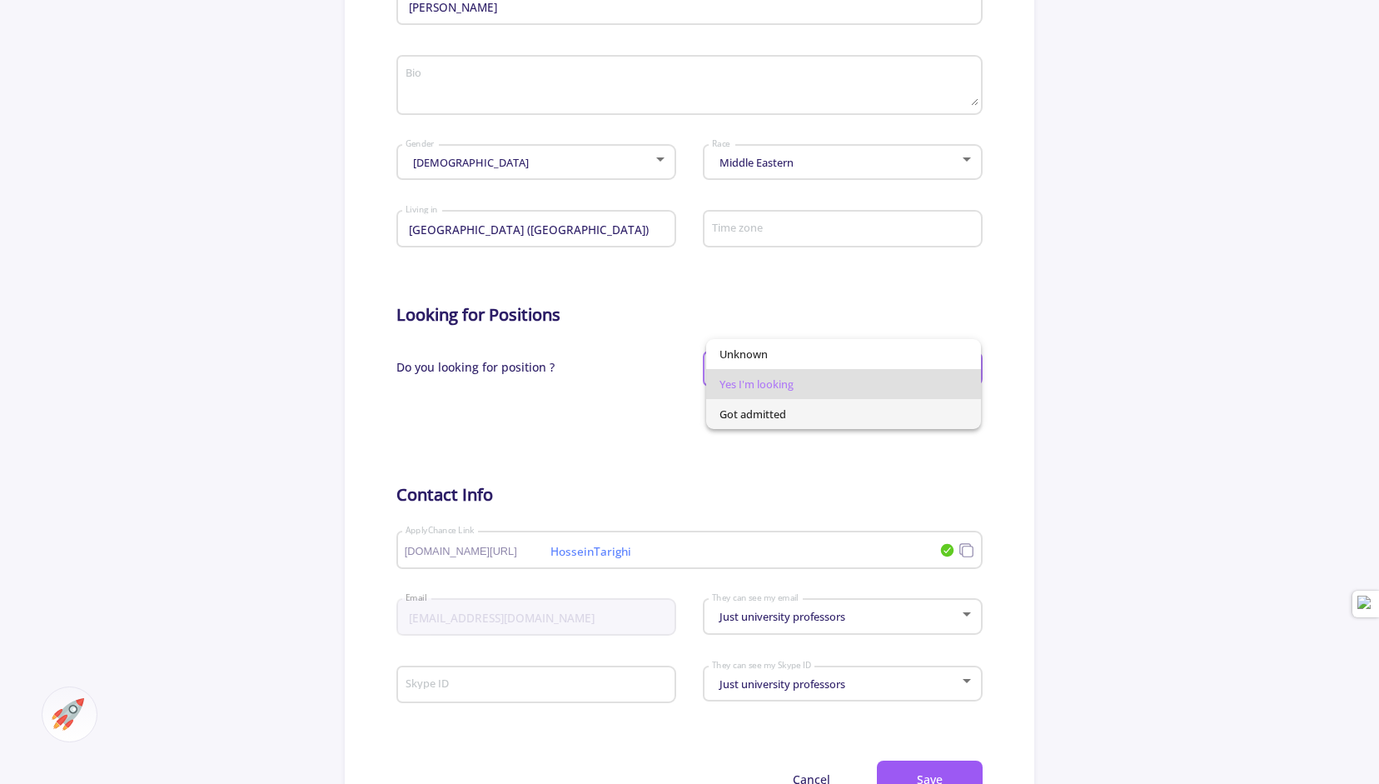
click at [799, 414] on span "Got admitted" at bounding box center [844, 414] width 249 height 30
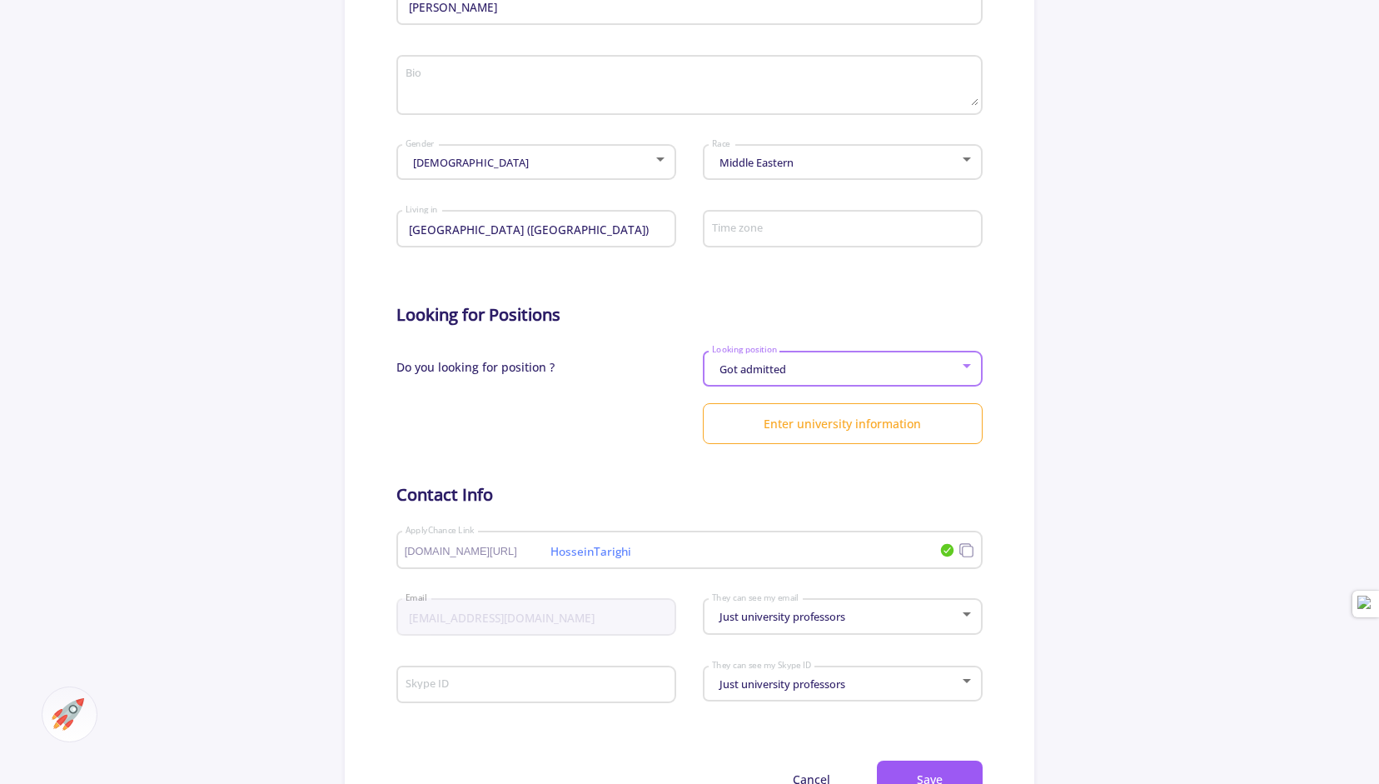
click at [971, 372] on div at bounding box center [967, 366] width 15 height 13
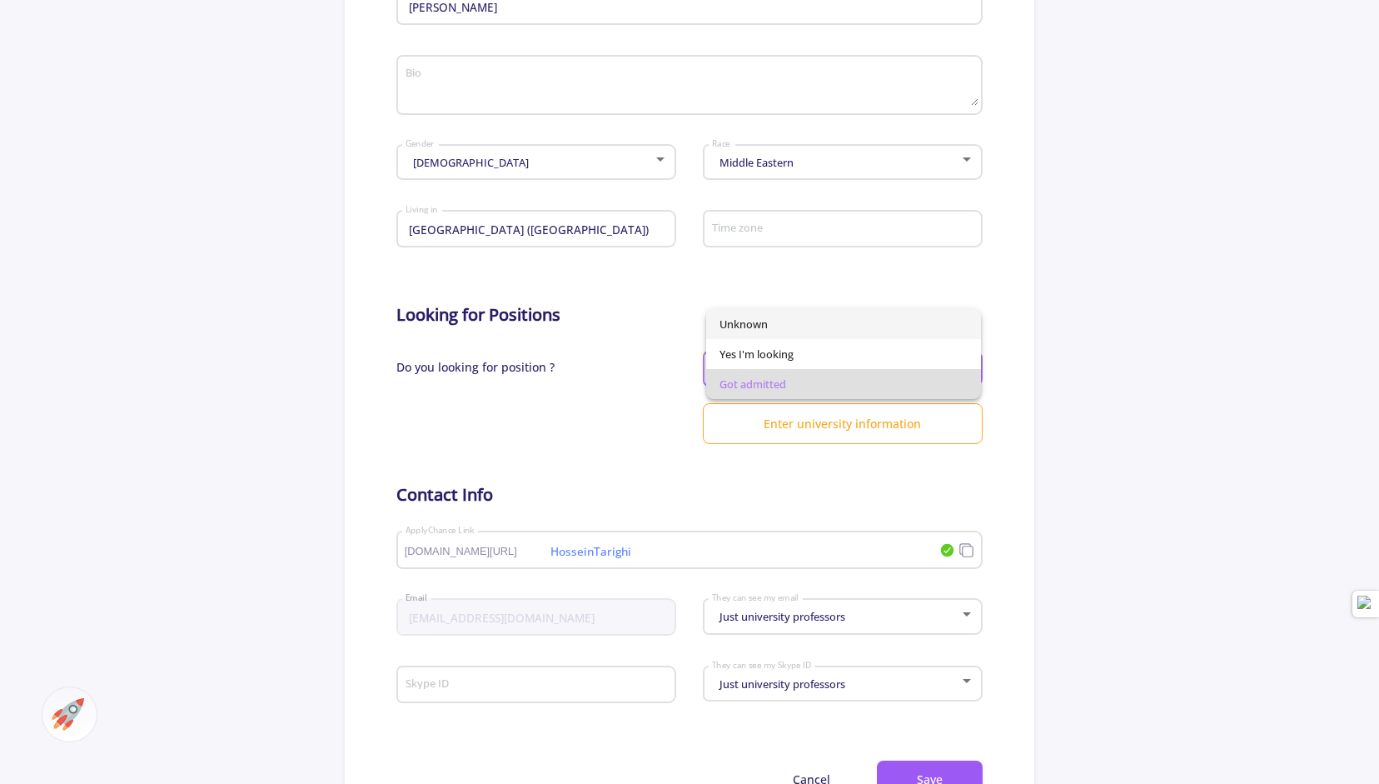
click at [790, 327] on span "Unknown" at bounding box center [844, 324] width 249 height 30
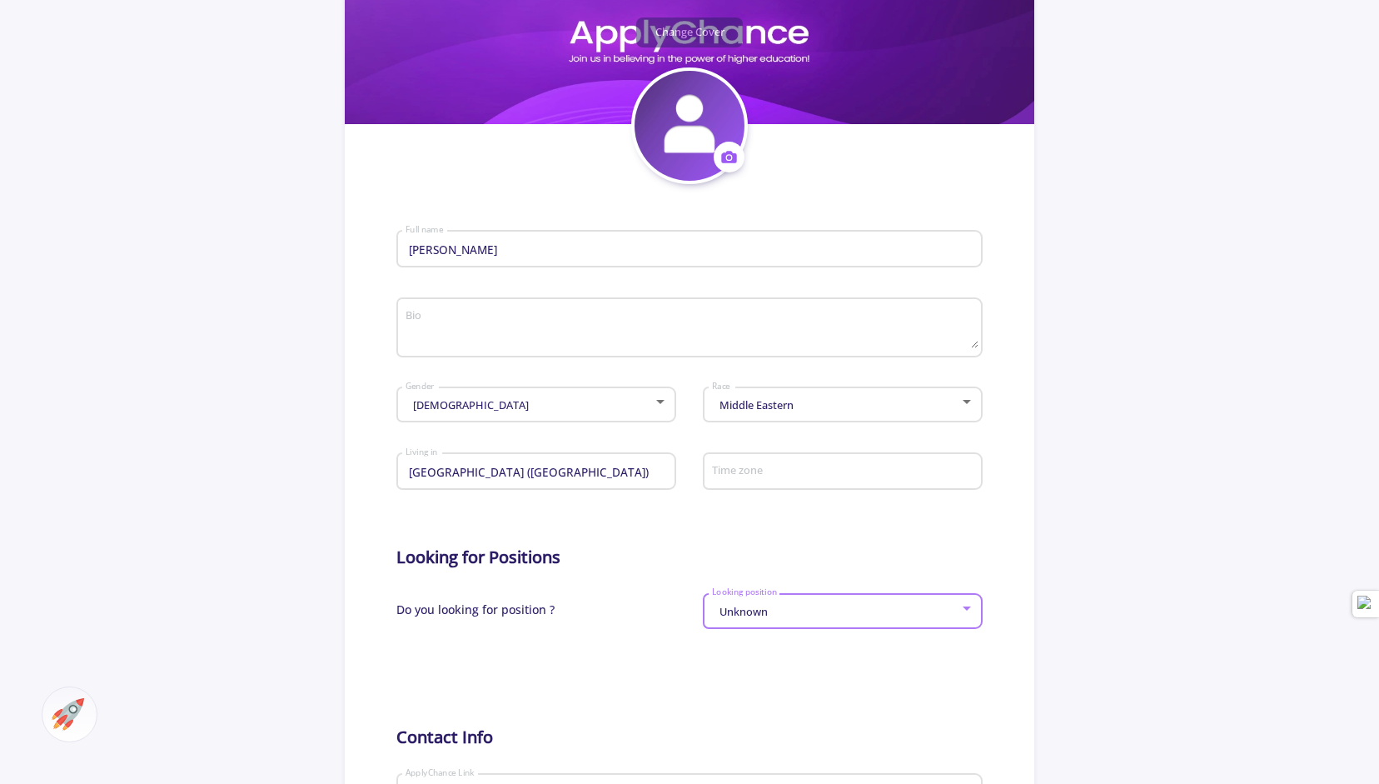
scroll to position [232, 0]
click at [423, 316] on textarea "Bio" at bounding box center [692, 326] width 575 height 39
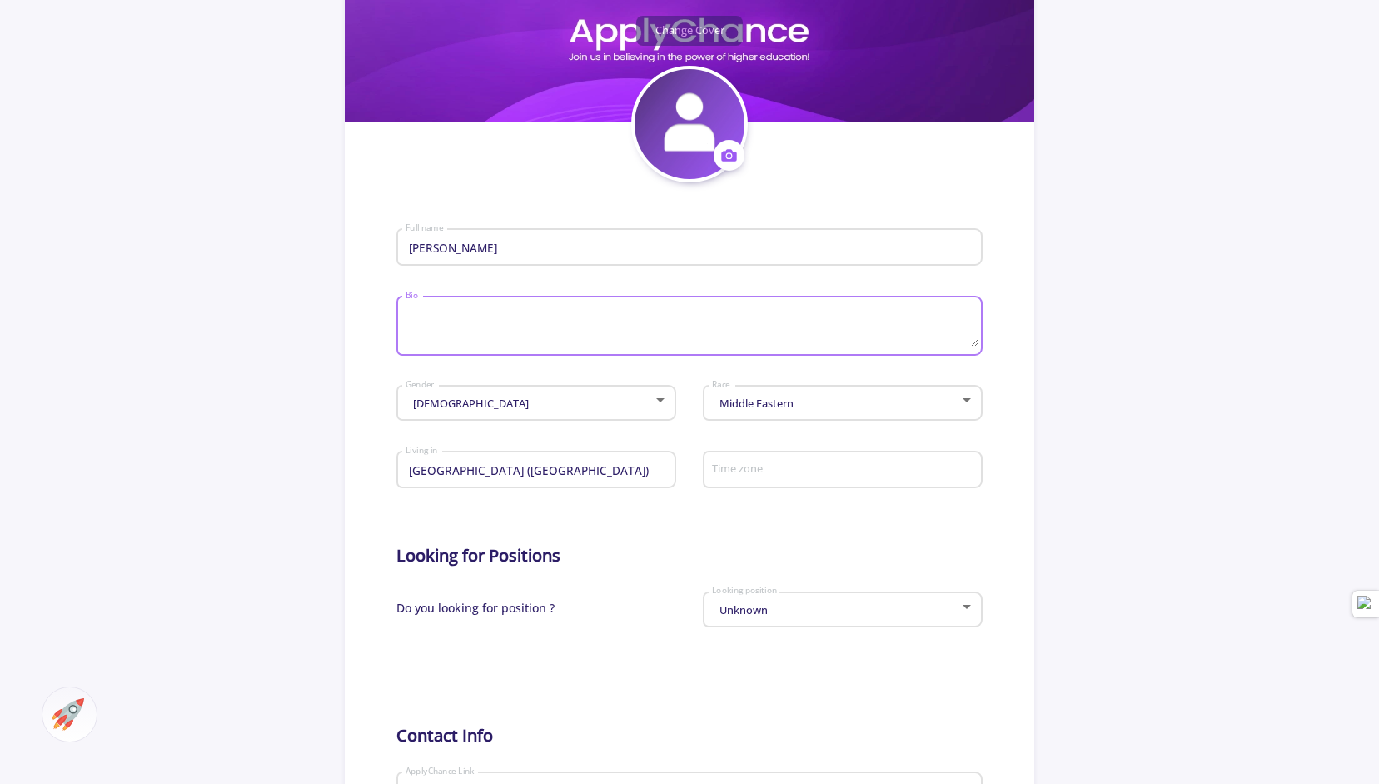
paste textarea "Accounting lecturer at [GEOGRAPHIC_DATA]. A reviewer in the Emerald journals. T…"
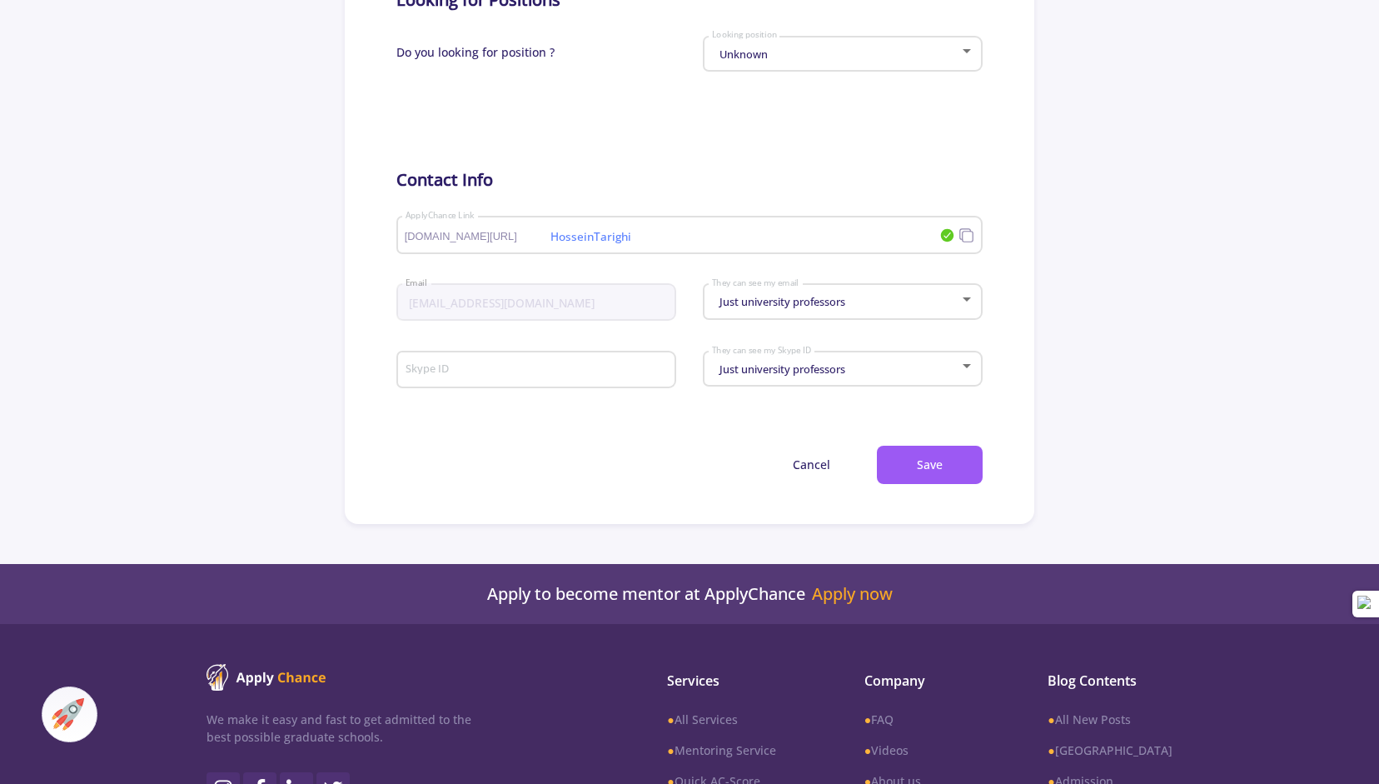
scroll to position [785, 0]
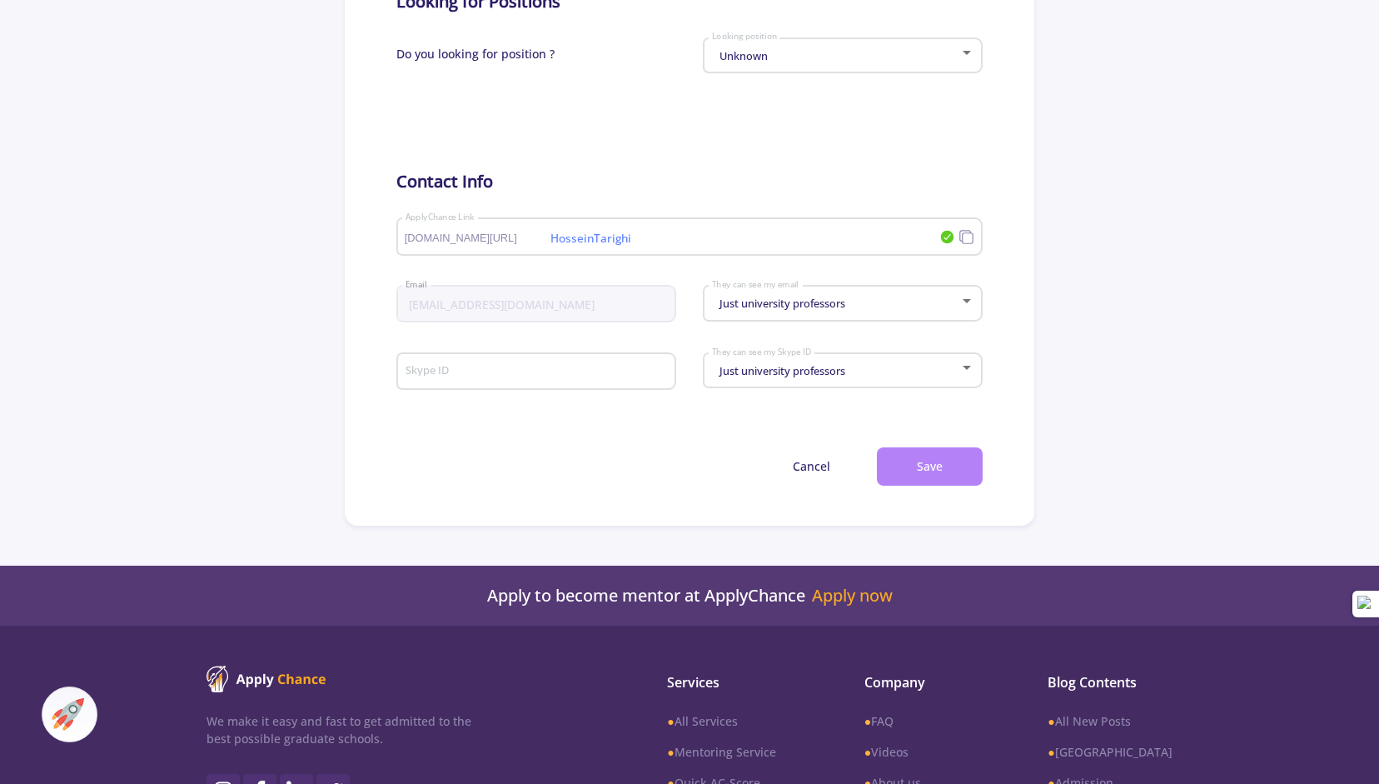
type textarea "Accounting lecturer at [GEOGRAPHIC_DATA]. A reviewer in the Emerald journals. T…"
click at [940, 469] on button "Save" at bounding box center [930, 466] width 106 height 39
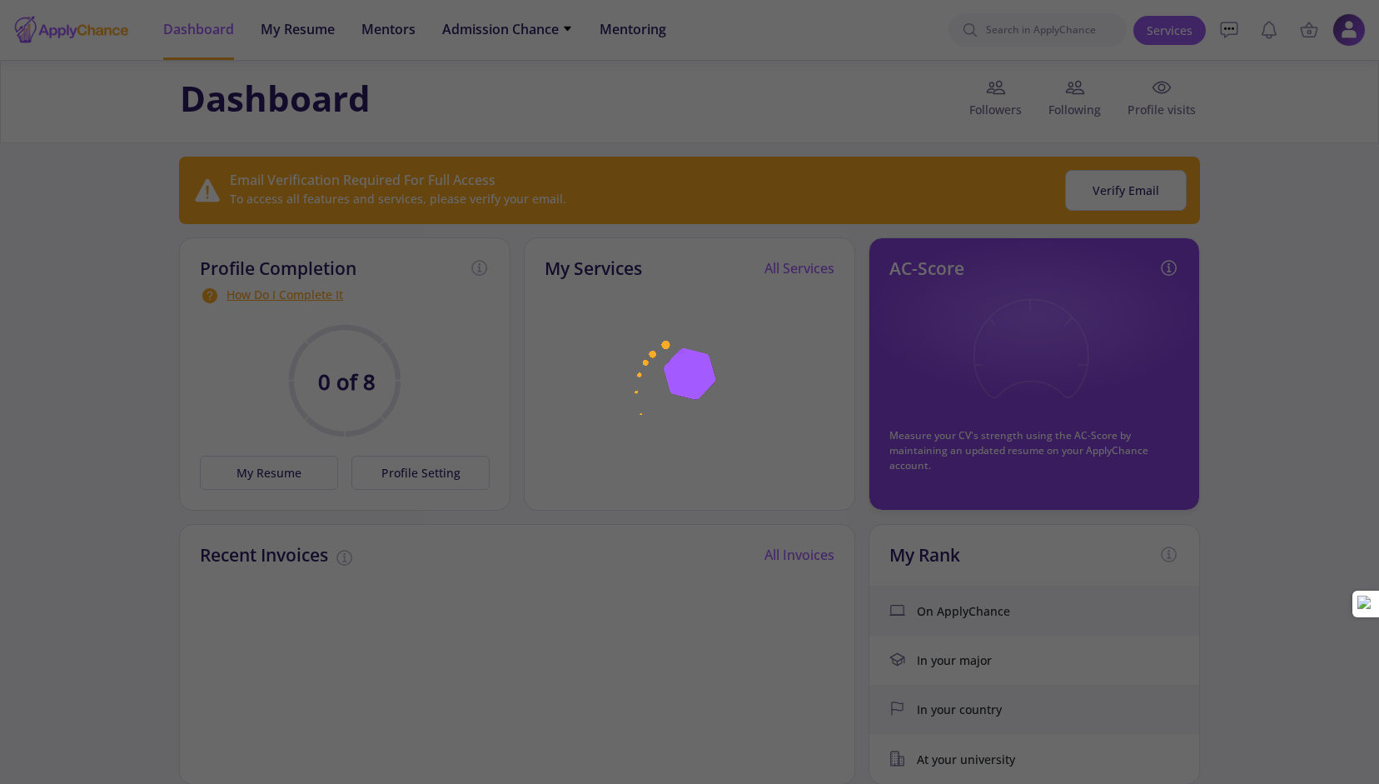
click at [97, 475] on div at bounding box center [689, 392] width 1379 height 784
click at [1099, 200] on div at bounding box center [689, 392] width 1379 height 784
